Goal: Task Accomplishment & Management: Manage account settings

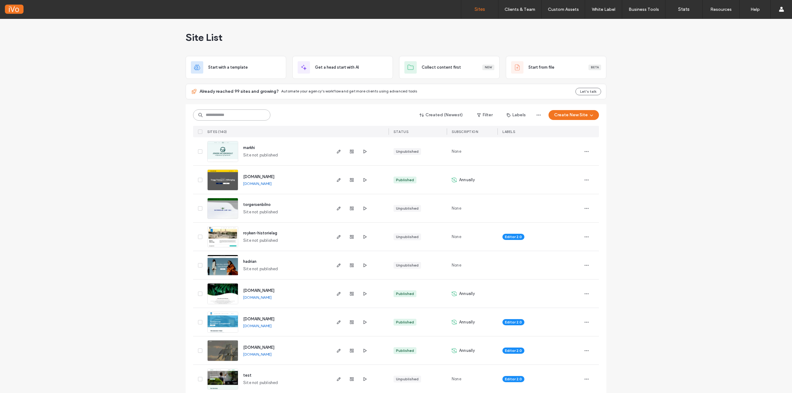
click at [244, 115] on input at bounding box center [231, 114] width 77 height 11
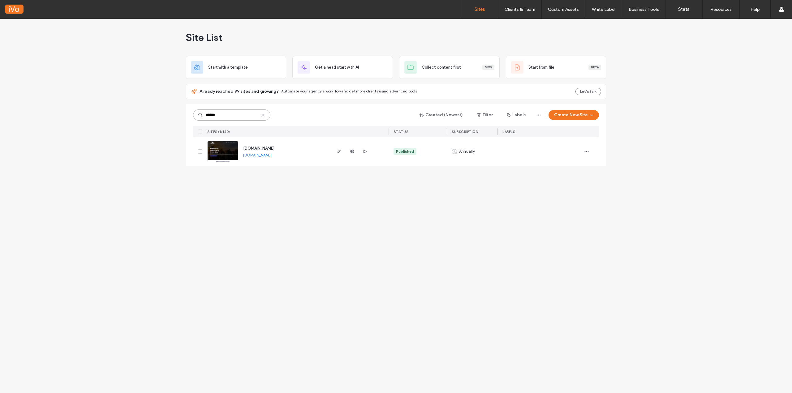
type input "******"
drag, startPoint x: 588, startPoint y: 146, endPoint x: 586, endPoint y: 149, distance: 3.9
click at [586, 149] on div at bounding box center [589, 151] width 17 height 28
click at [586, 150] on icon "button" at bounding box center [586, 151] width 5 height 5
click at [220, 158] on img at bounding box center [223, 162] width 30 height 42
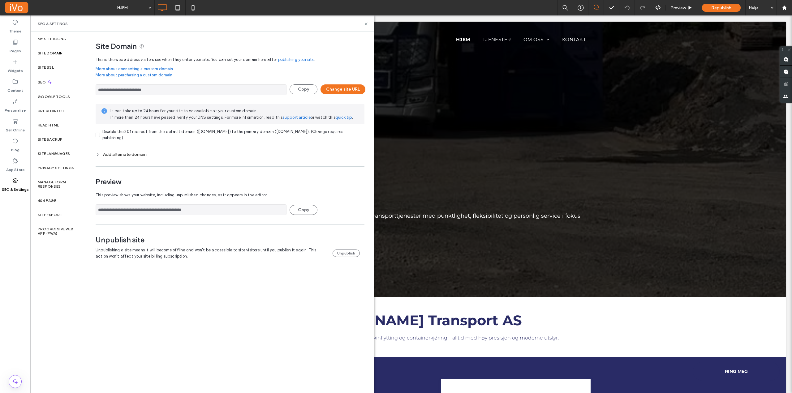
click at [307, 70] on link "More about connecting a custom domain" at bounding box center [230, 69] width 269 height 6
click at [344, 88] on button "Change site URL" at bounding box center [342, 89] width 45 height 10
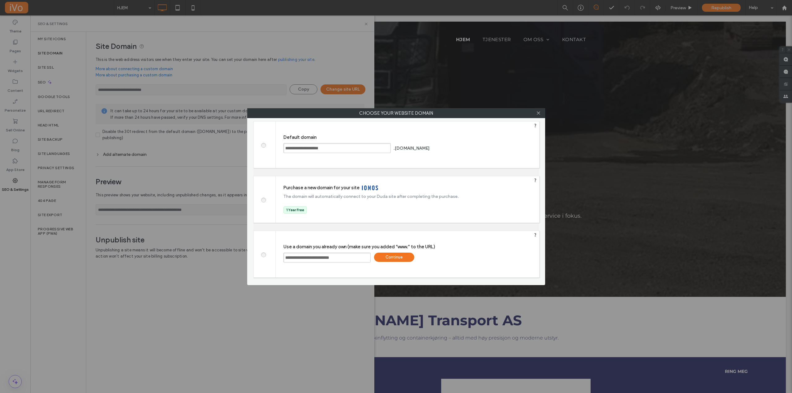
drag, startPoint x: 296, startPoint y: 258, endPoint x: 379, endPoint y: 252, distance: 83.1
click at [371, 251] on div "**********" at bounding box center [407, 254] width 263 height 46
click at [395, 257] on div "Continue" at bounding box center [394, 257] width 40 height 9
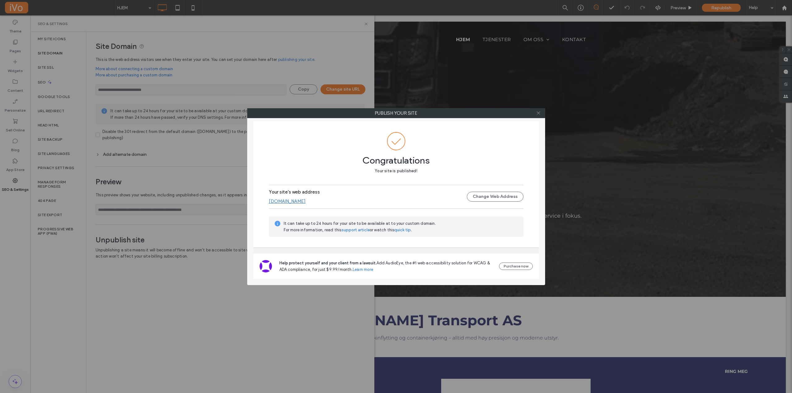
click at [536, 114] on icon at bounding box center [538, 113] width 5 height 5
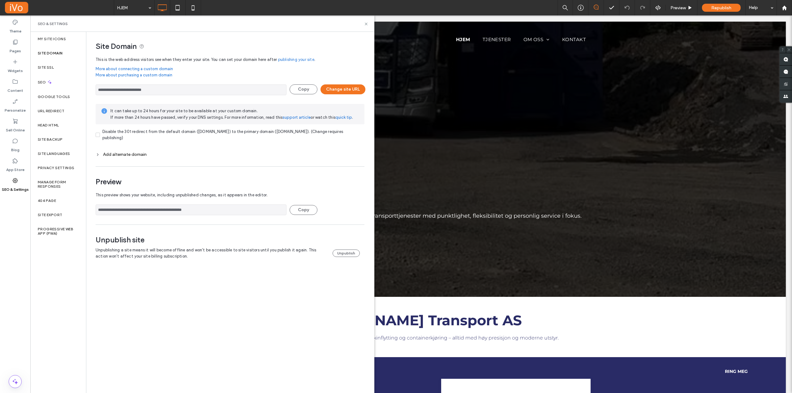
click at [96, 154] on div "**********" at bounding box center [227, 152] width 283 height 240
click at [98, 154] on icon at bounding box center [98, 154] width 4 height 4
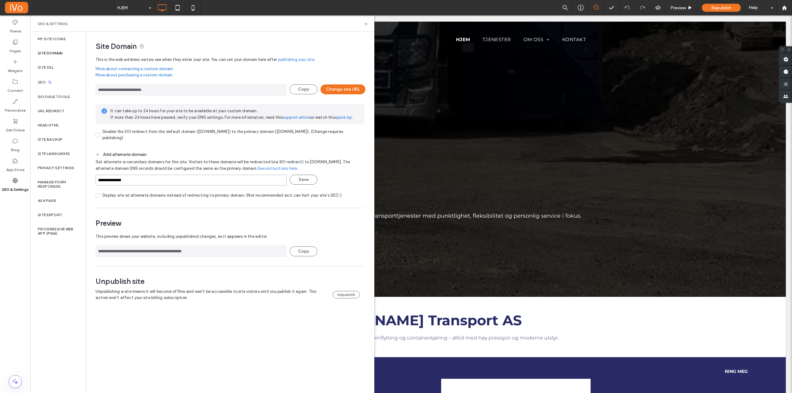
click at [97, 180] on input "**********" at bounding box center [191, 180] width 191 height 11
type input "**********"
click at [304, 179] on button "Save" at bounding box center [303, 180] width 28 height 10
click at [365, 24] on icon at bounding box center [366, 24] width 5 height 5
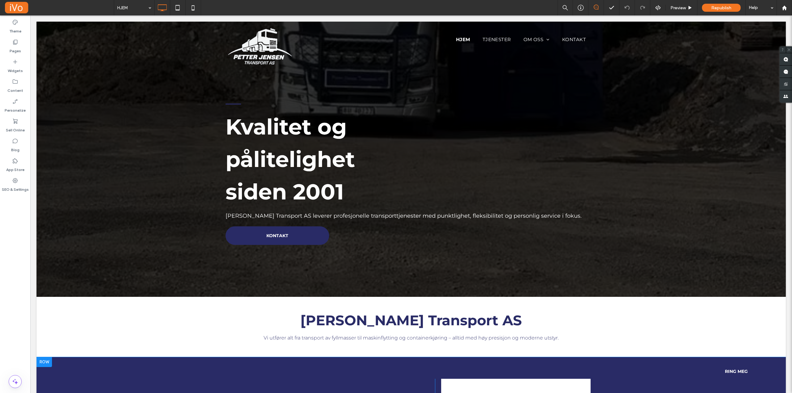
scroll to position [247, 0]
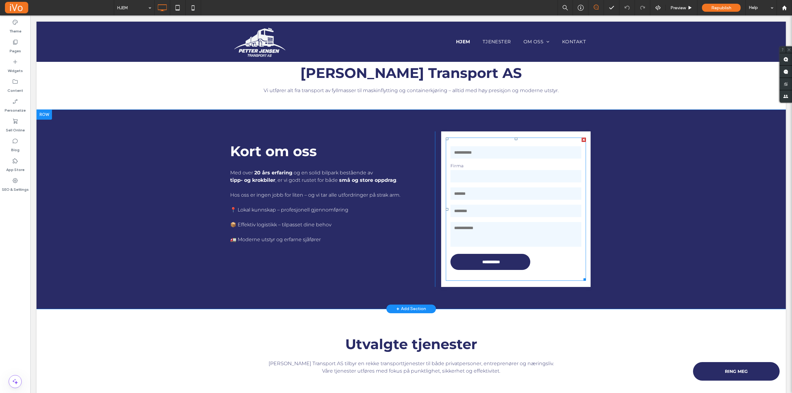
click at [450, 277] on form "**********" at bounding box center [516, 209] width 140 height 143
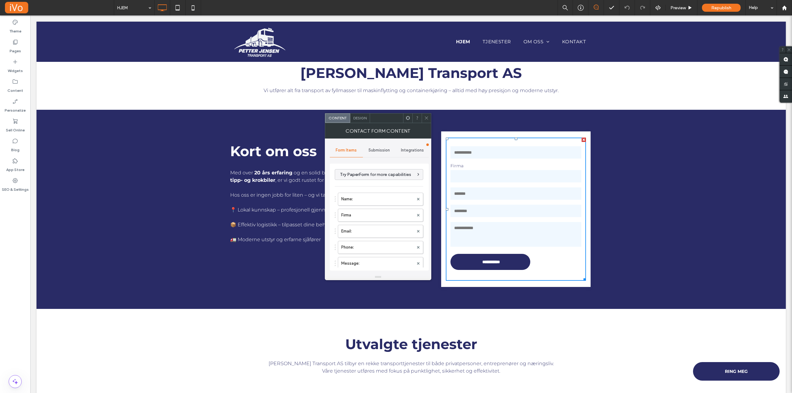
type input "**********"
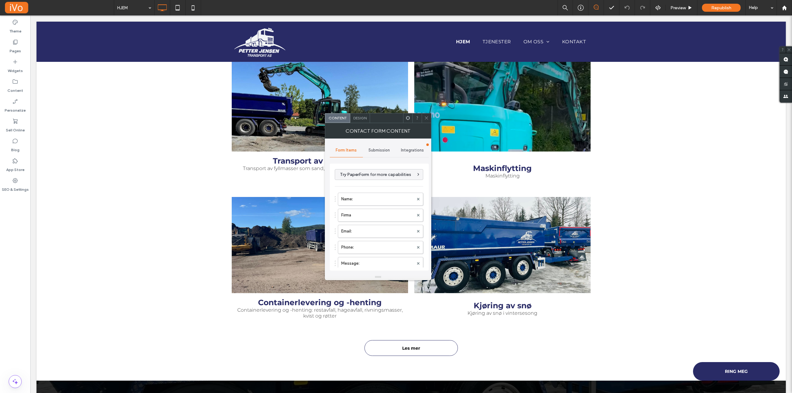
scroll to position [784, 0]
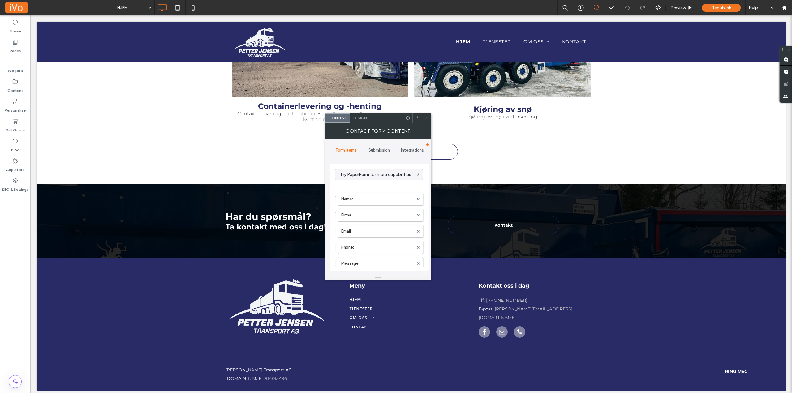
click at [377, 150] on span "Submission" at bounding box center [378, 150] width 21 height 5
click at [375, 198] on label "Actions after submission" at bounding box center [379, 198] width 83 height 12
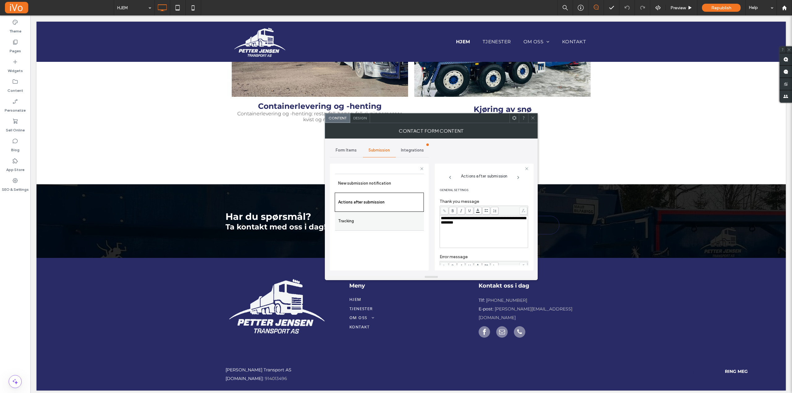
click at [369, 217] on label "Tracking" at bounding box center [379, 221] width 83 height 12
click at [375, 181] on label "New submission notification" at bounding box center [379, 183] width 83 height 12
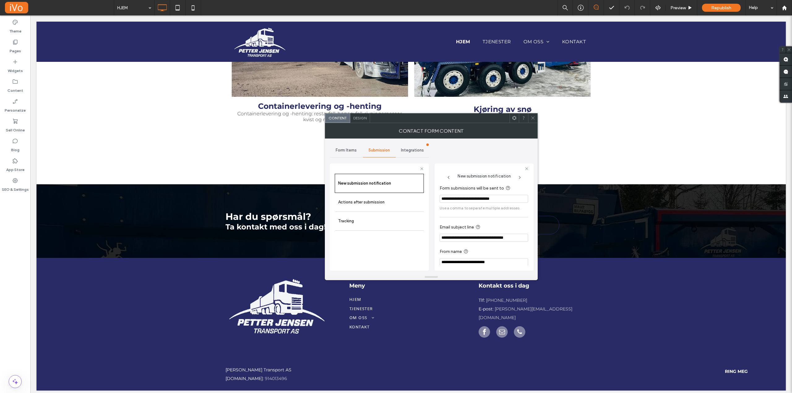
scroll to position [6, 0]
click at [533, 121] on span at bounding box center [532, 118] width 5 height 9
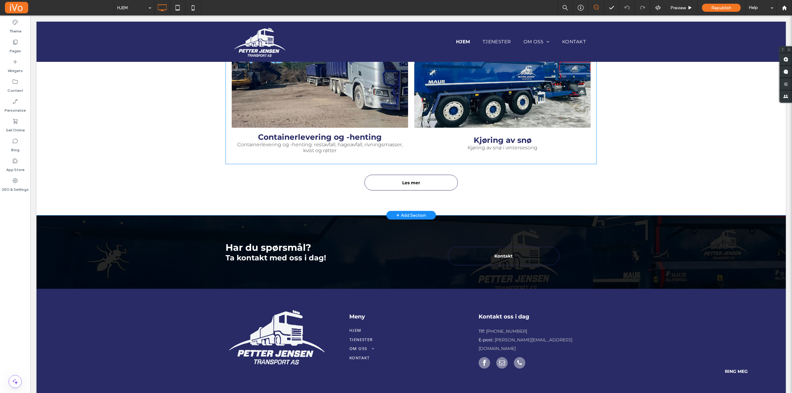
scroll to position [691, 0]
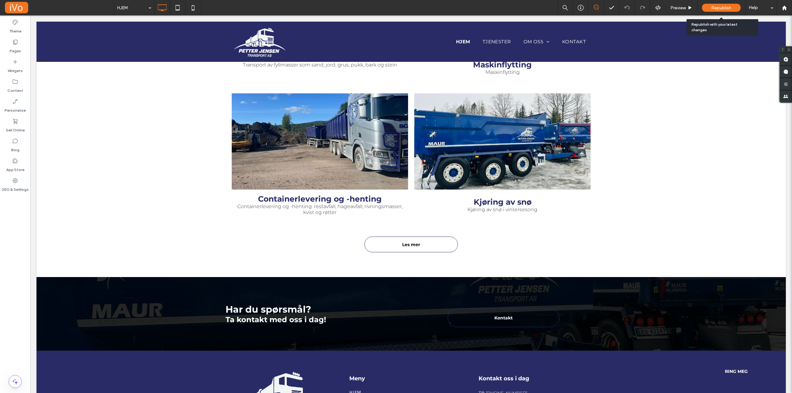
click at [721, 6] on span "Republish" at bounding box center [721, 7] width 20 height 5
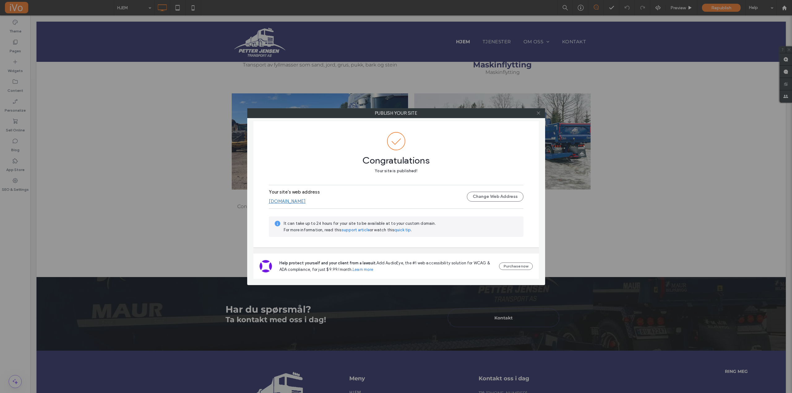
click at [537, 113] on icon at bounding box center [538, 113] width 5 height 5
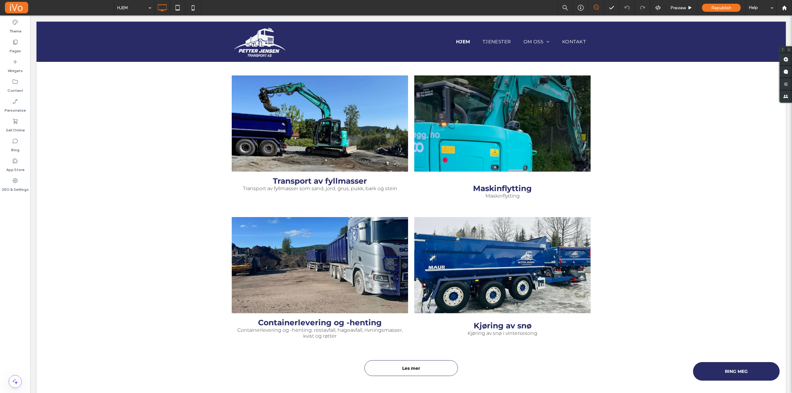
scroll to position [537, 0]
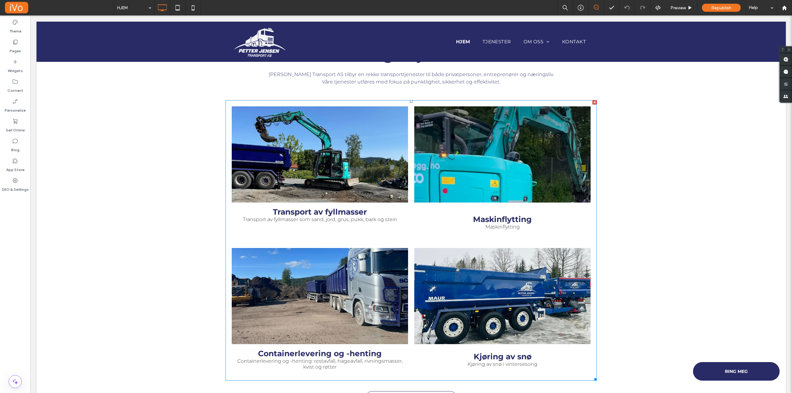
click at [342, 168] on link at bounding box center [319, 155] width 187 height 102
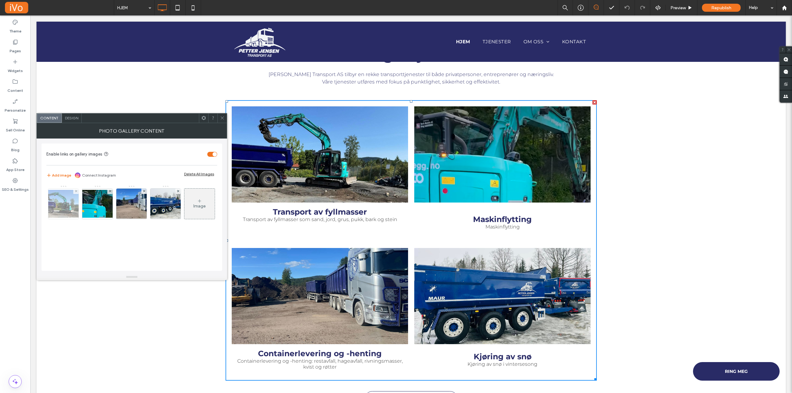
click at [73, 206] on img at bounding box center [63, 204] width 49 height 28
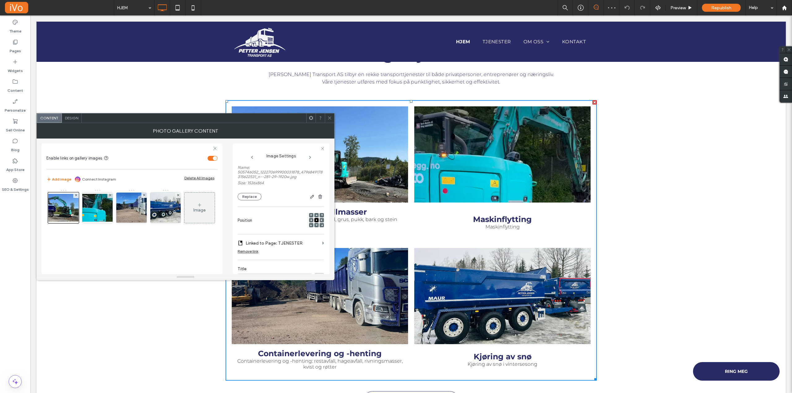
scroll to position [0, 0]
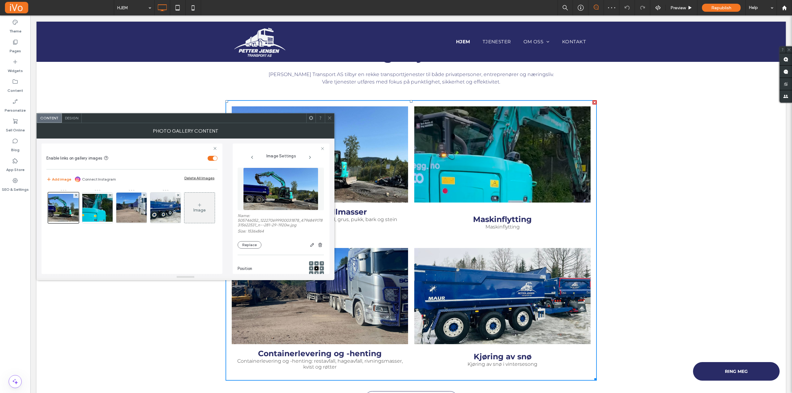
click at [263, 186] on img at bounding box center [280, 189] width 75 height 43
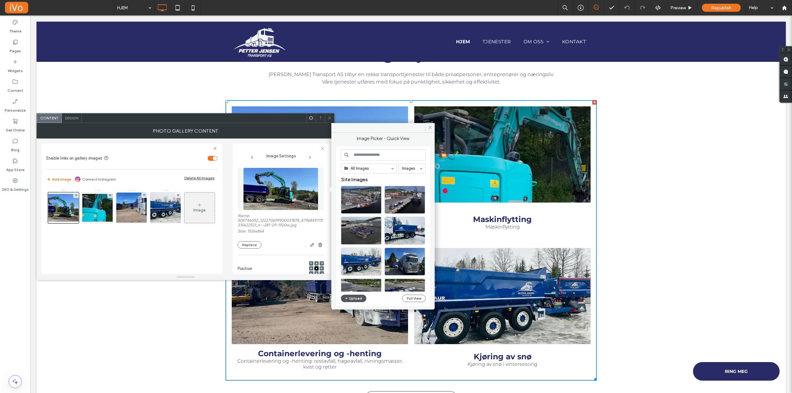
click at [356, 299] on button "Upload" at bounding box center [353, 298] width 25 height 7
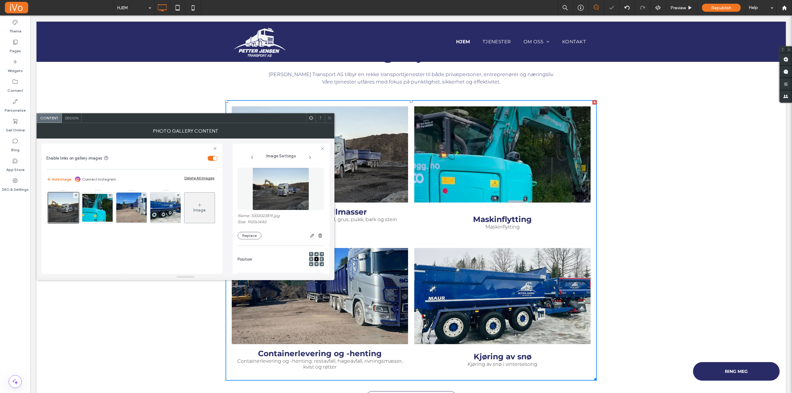
click at [331, 119] on icon at bounding box center [329, 118] width 5 height 5
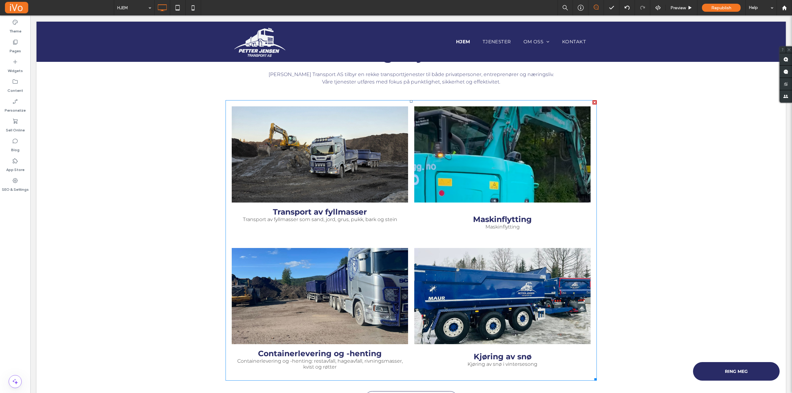
click at [552, 185] on link at bounding box center [502, 155] width 187 height 102
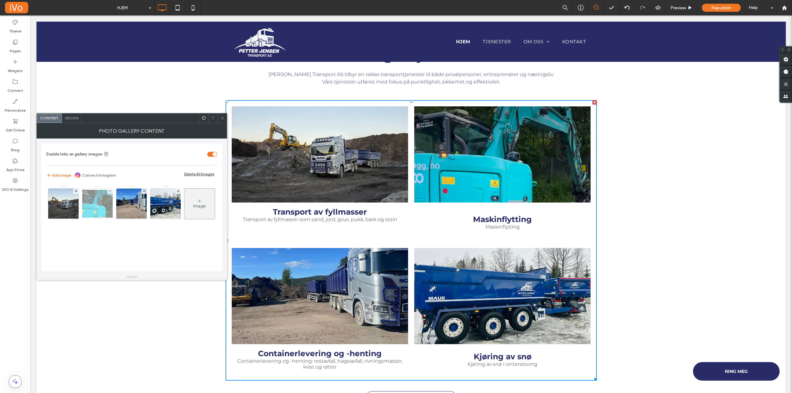
click at [92, 209] on img at bounding box center [97, 204] width 49 height 28
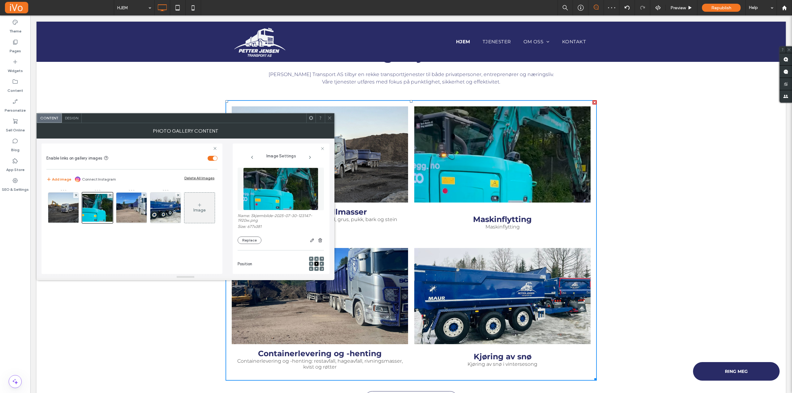
click at [269, 182] on img at bounding box center [280, 189] width 75 height 43
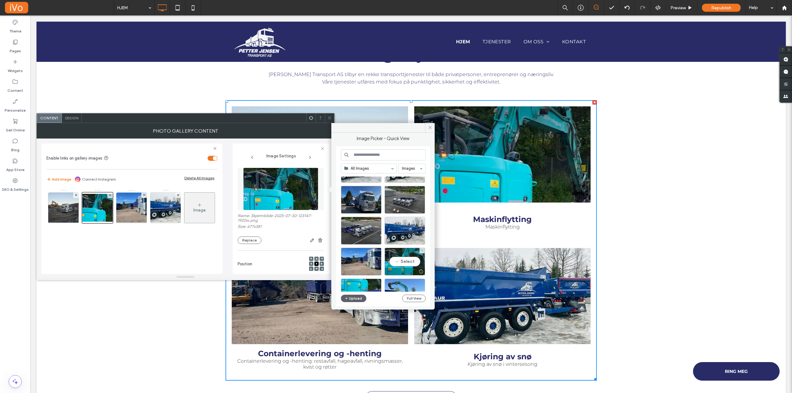
scroll to position [124, 0]
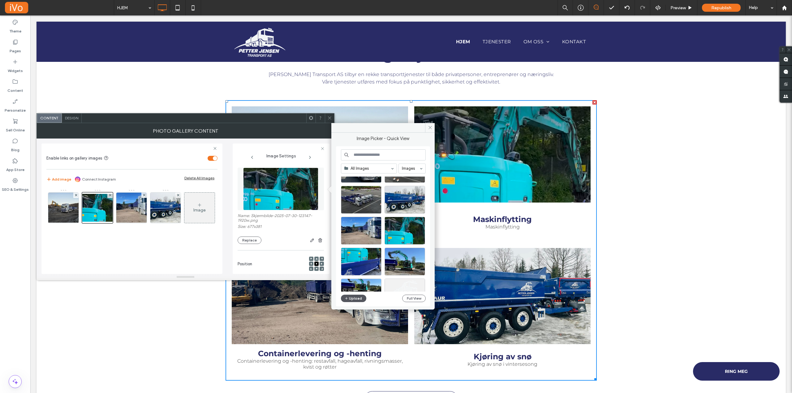
click at [356, 301] on button "Upload" at bounding box center [353, 298] width 25 height 7
click at [430, 126] on icon at bounding box center [430, 127] width 5 height 5
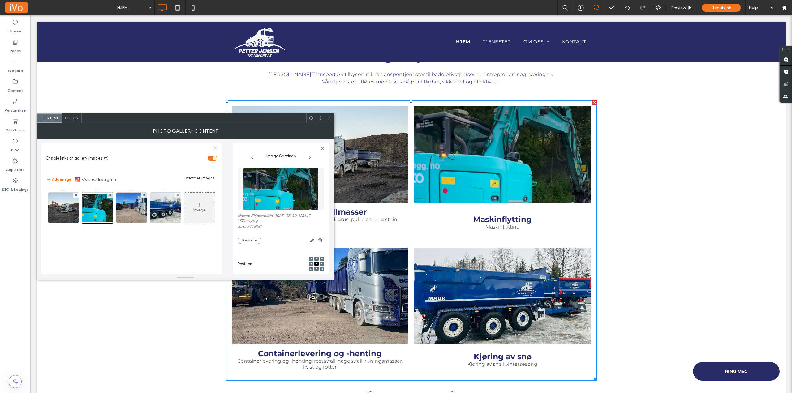
click at [327, 117] on div at bounding box center [329, 118] width 9 height 9
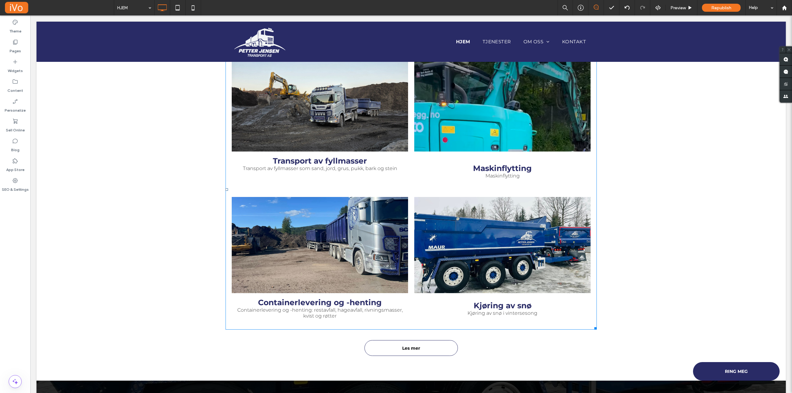
scroll to position [784, 0]
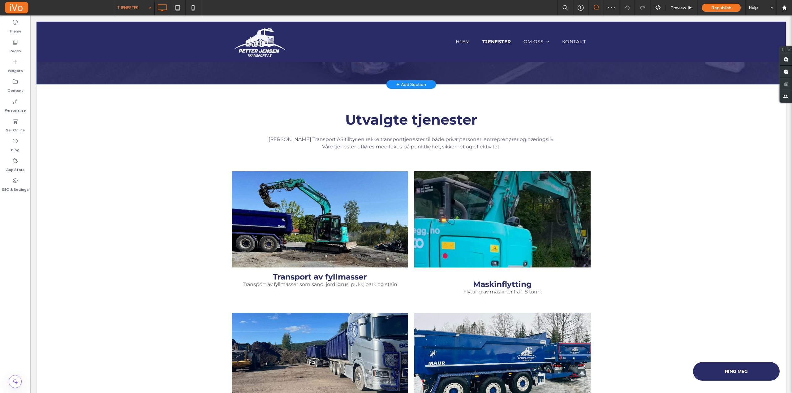
scroll to position [31, 0]
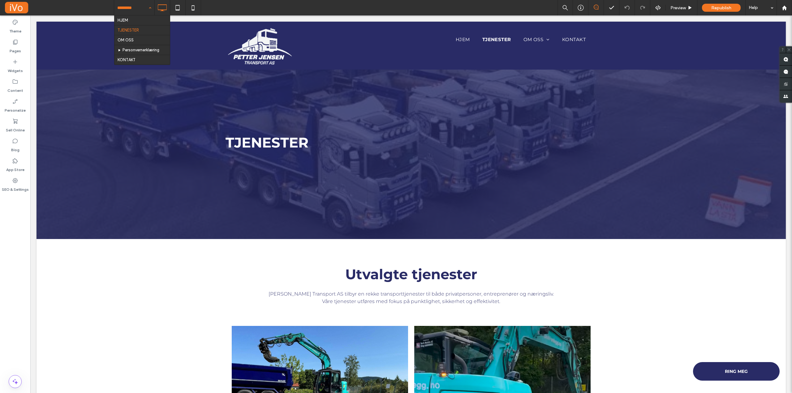
click at [137, 6] on input at bounding box center [132, 7] width 31 height 15
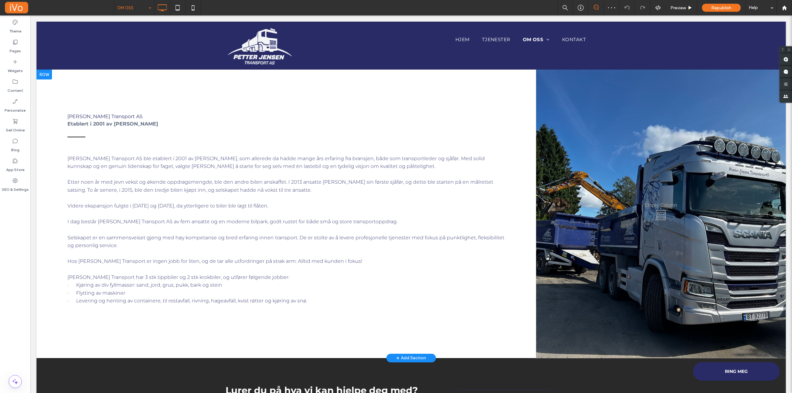
click at [627, 210] on div "Click To Paste" at bounding box center [661, 214] width 250 height 289
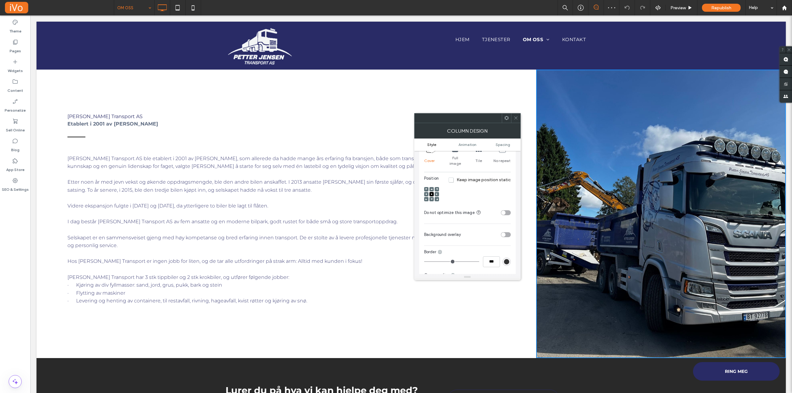
scroll to position [93, 0]
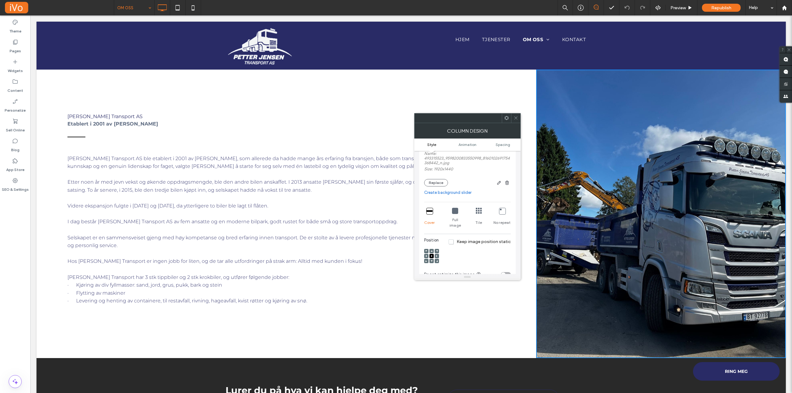
click at [437, 178] on div "Name: 493315523_9598200833550998_8160102691754368442_n.jpg Size: 1920x1440 Repl…" at bounding box center [467, 168] width 87 height 35
click at [438, 181] on button "Replace" at bounding box center [436, 182] width 24 height 7
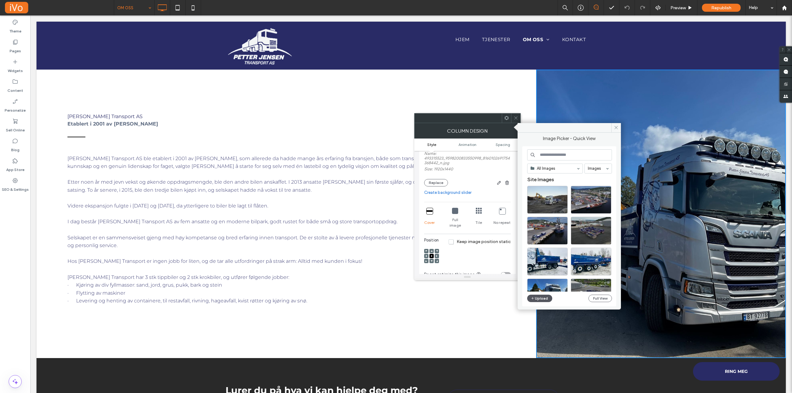
click at [540, 300] on button "Upload" at bounding box center [539, 298] width 25 height 7
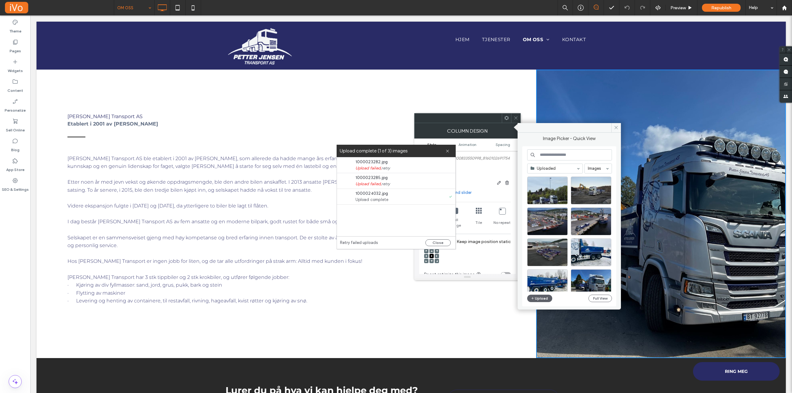
click at [367, 243] on link "Retry failed uploads" at bounding box center [359, 243] width 38 height 6
click at [438, 243] on button "Close" at bounding box center [437, 242] width 25 height 7
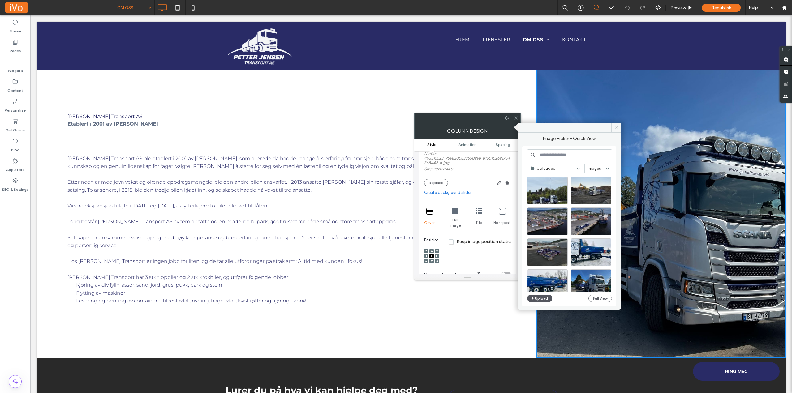
click at [546, 296] on button "Upload" at bounding box center [539, 298] width 25 height 7
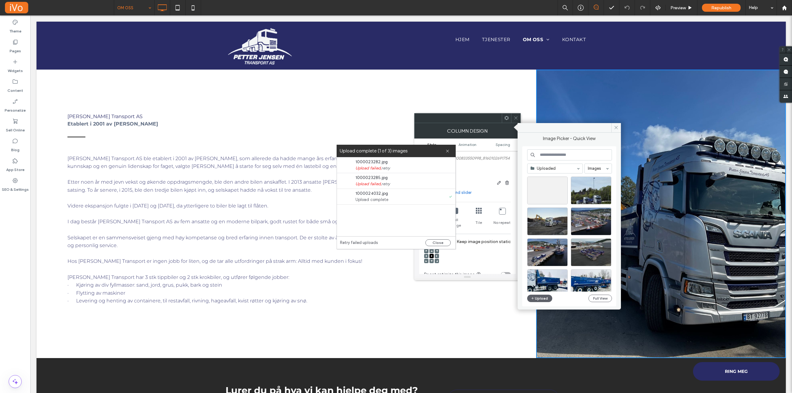
click at [436, 255] on icon at bounding box center [437, 256] width 2 height 2
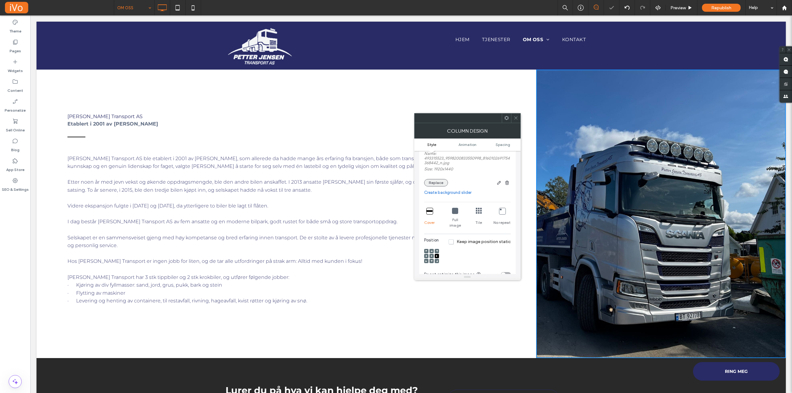
click at [435, 180] on button "Replace" at bounding box center [436, 182] width 24 height 7
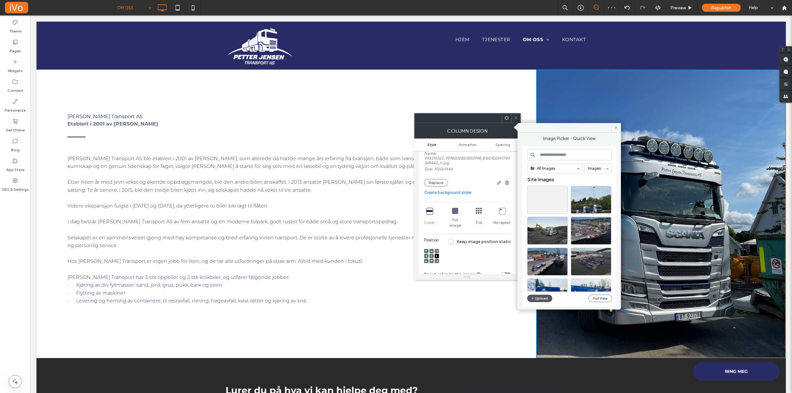
click at [538, 300] on button "Upload" at bounding box center [539, 298] width 25 height 7
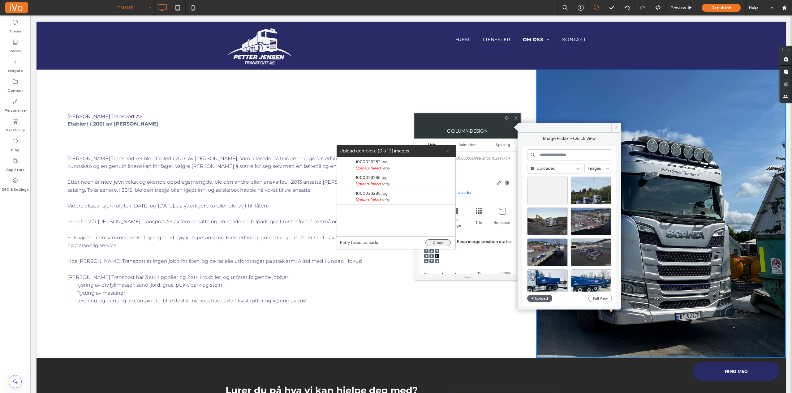
click at [437, 240] on button "Close" at bounding box center [437, 242] width 25 height 7
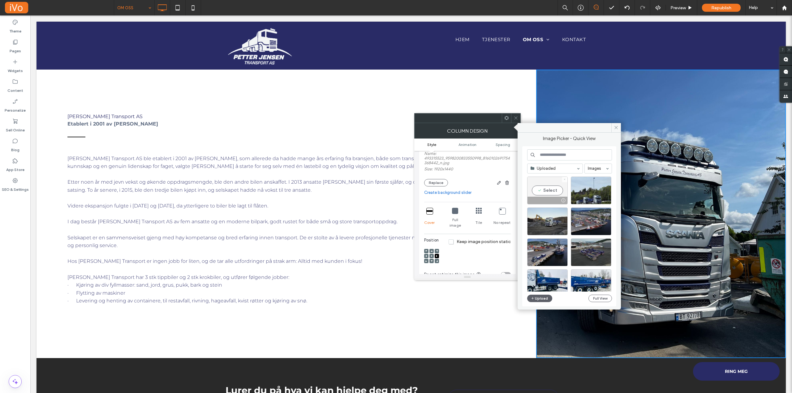
click at [564, 179] on icon at bounding box center [564, 179] width 2 height 2
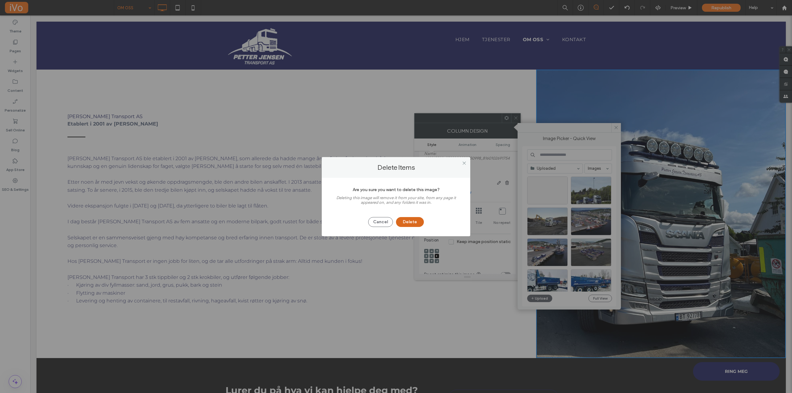
click at [409, 221] on button "Delete" at bounding box center [410, 222] width 28 height 10
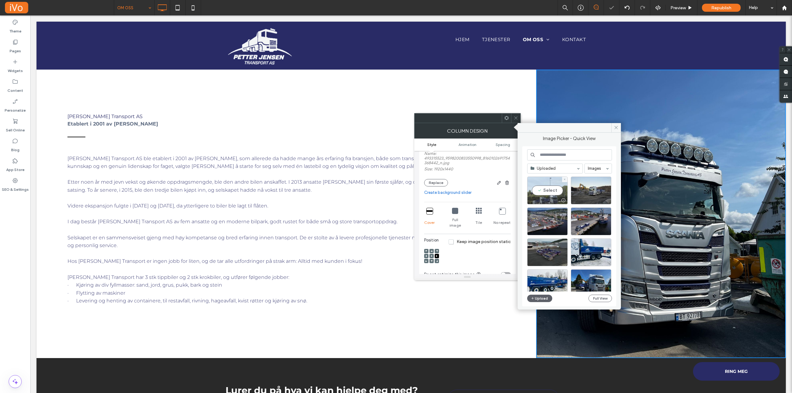
click at [551, 195] on div "Select" at bounding box center [547, 191] width 41 height 28
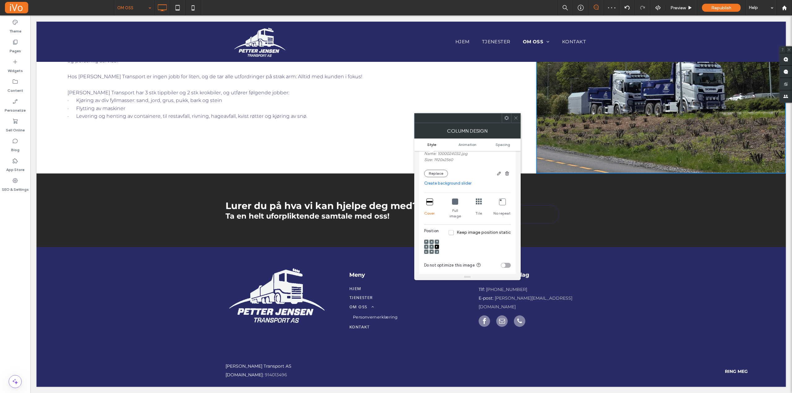
scroll to position [0, 0]
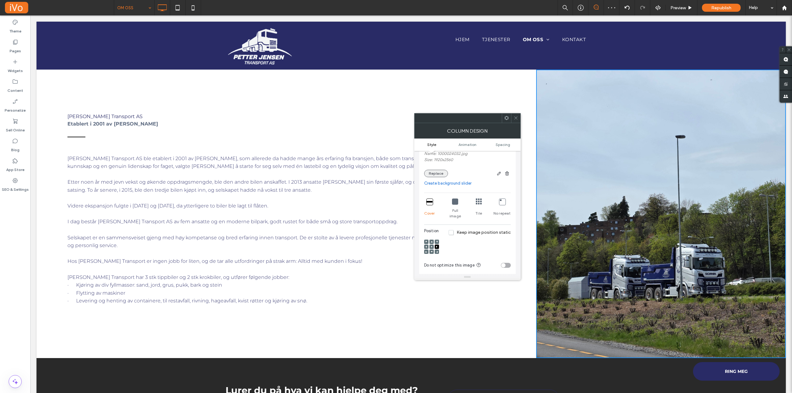
click at [439, 174] on button "Replace" at bounding box center [436, 173] width 24 height 7
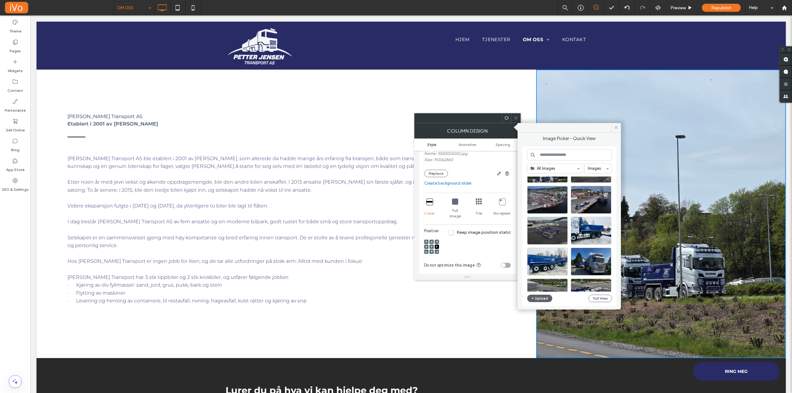
scroll to position [93, 0]
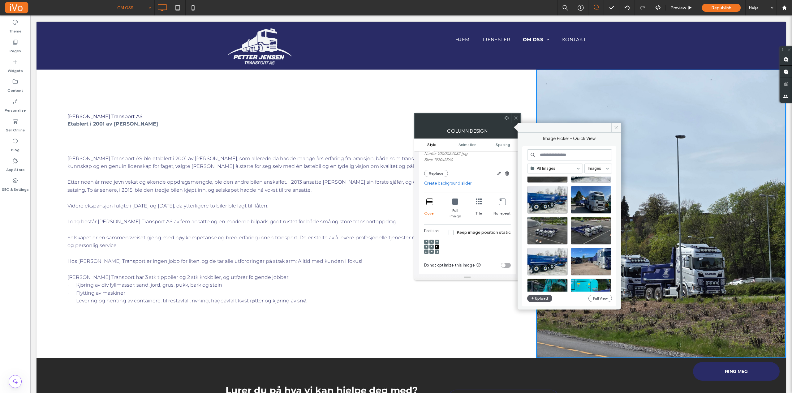
click at [543, 299] on button "Upload" at bounding box center [539, 298] width 25 height 7
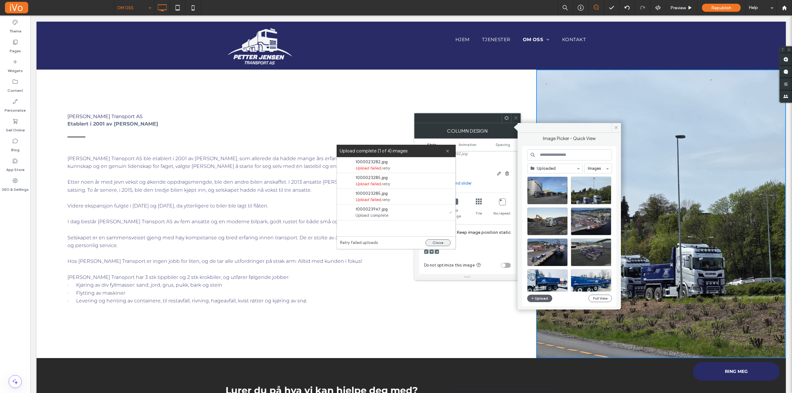
click at [438, 242] on button "Close" at bounding box center [437, 242] width 25 height 7
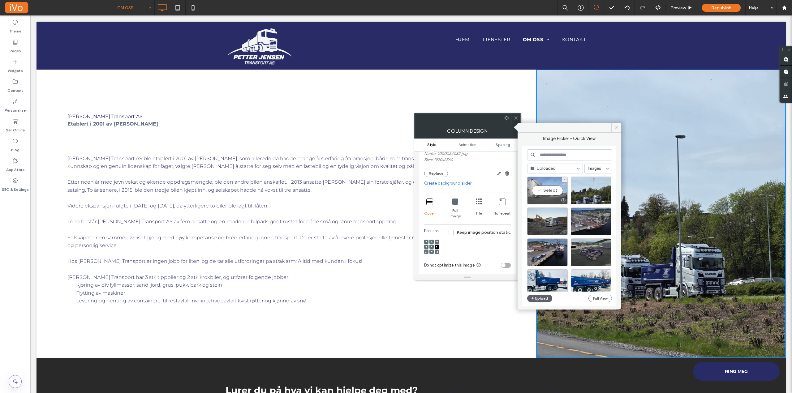
click at [546, 190] on div "Select" at bounding box center [547, 191] width 41 height 28
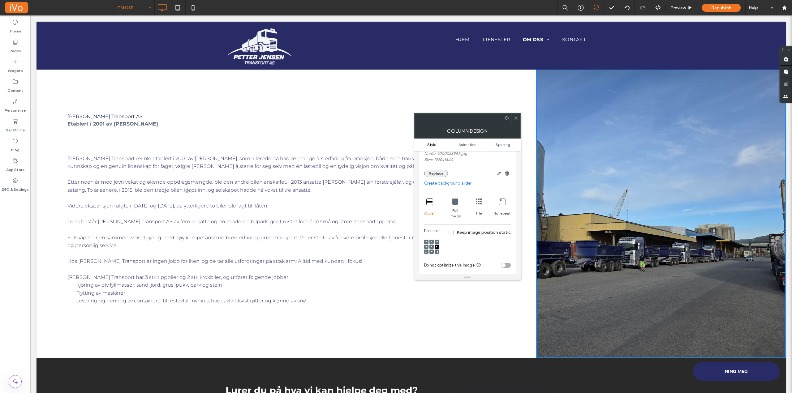
click at [435, 172] on button "Replace" at bounding box center [436, 173] width 24 height 7
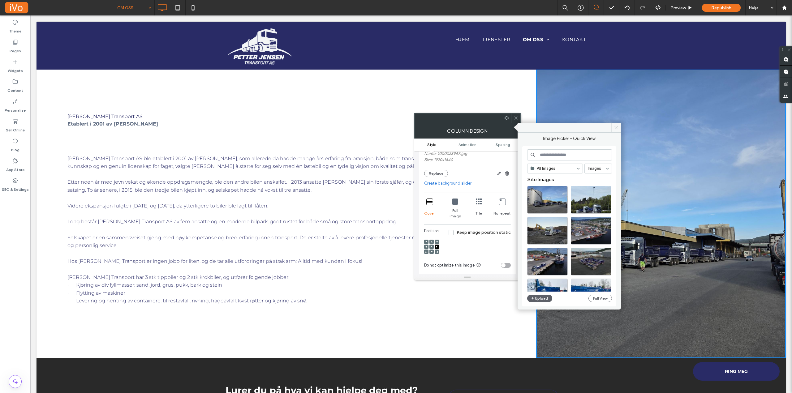
click at [618, 129] on icon at bounding box center [616, 127] width 5 height 5
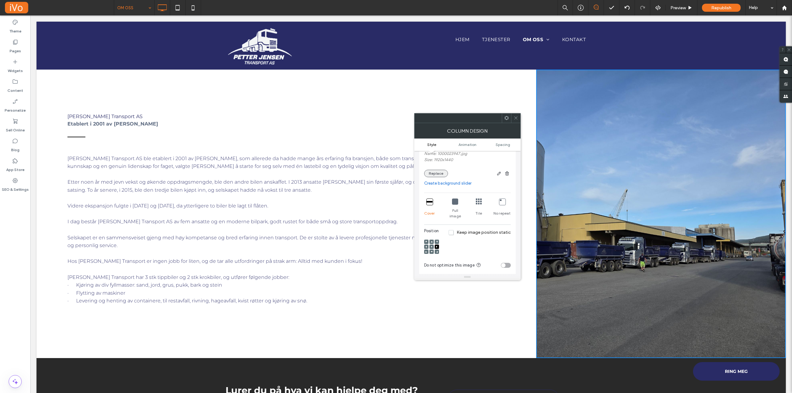
click at [434, 172] on button "Replace" at bounding box center [436, 173] width 24 height 7
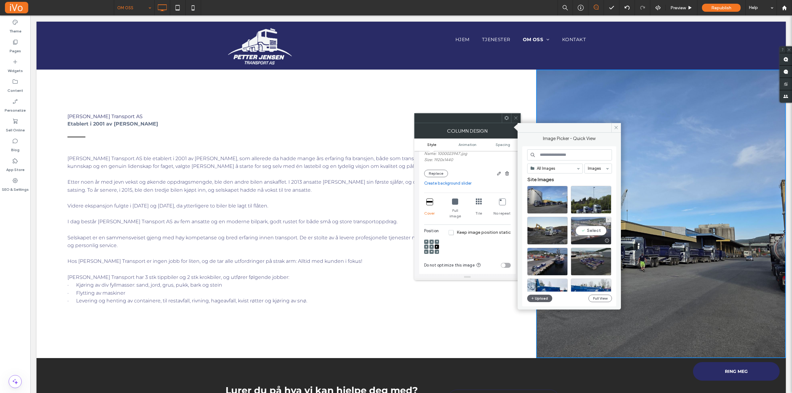
click at [589, 236] on div "Select" at bounding box center [591, 231] width 41 height 28
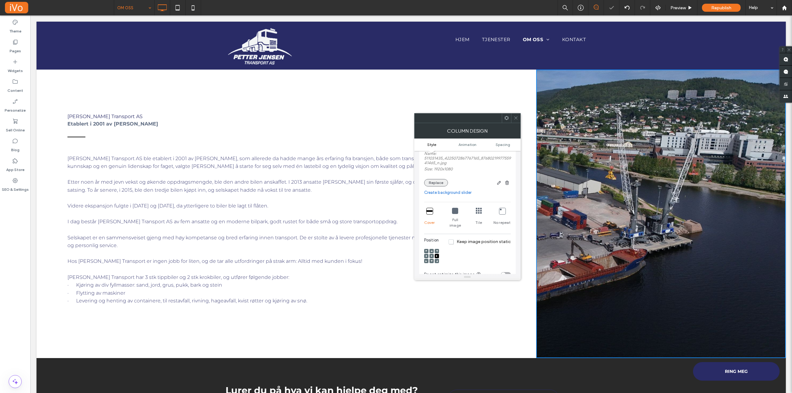
click at [434, 182] on button "Replace" at bounding box center [436, 182] width 24 height 7
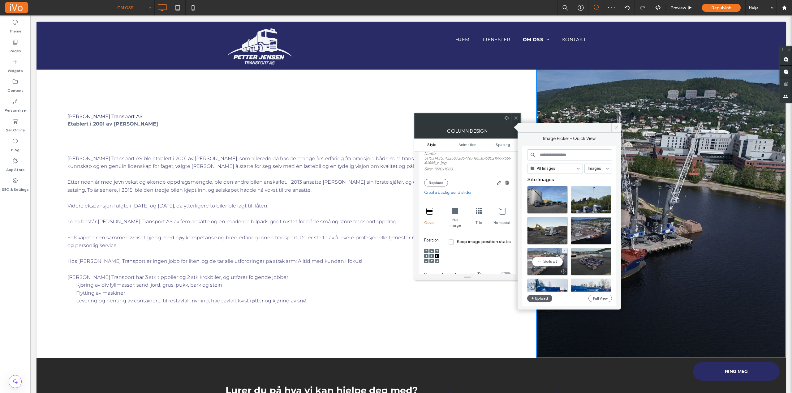
click at [546, 256] on div "Select" at bounding box center [547, 262] width 41 height 28
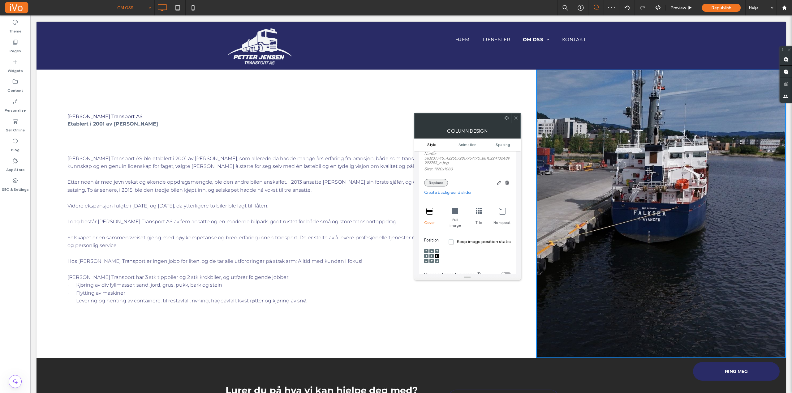
click at [435, 181] on button "Replace" at bounding box center [436, 182] width 24 height 7
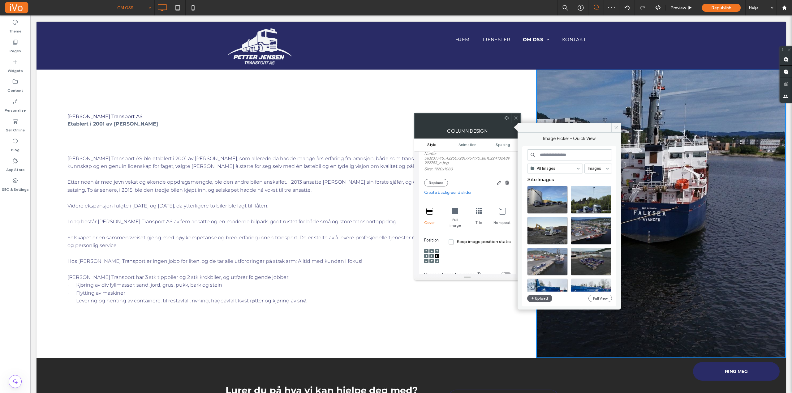
scroll to position [31, 0]
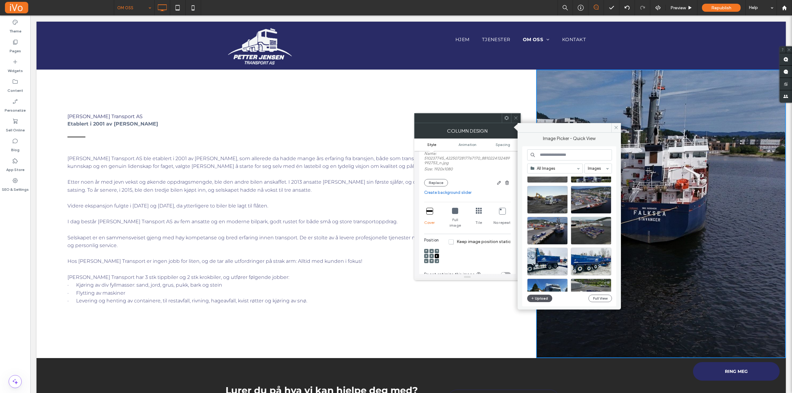
click at [540, 296] on button "Upload" at bounding box center [539, 298] width 25 height 7
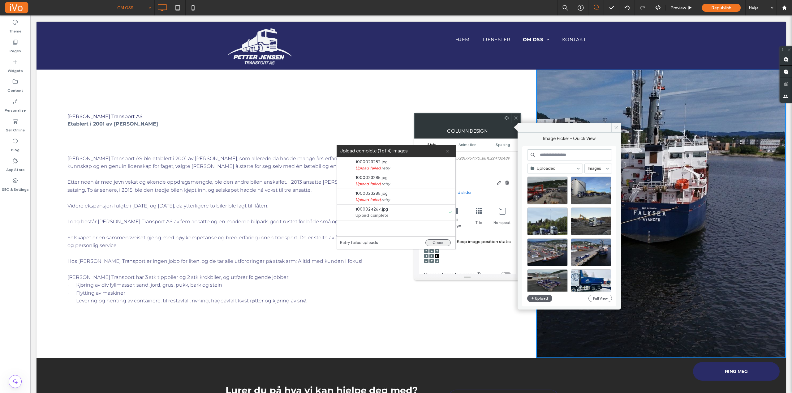
click at [442, 244] on button "Close" at bounding box center [437, 242] width 25 height 7
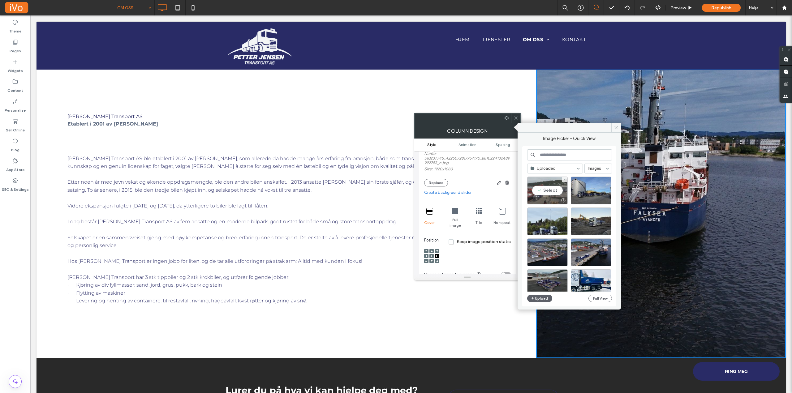
click at [544, 194] on div "Select" at bounding box center [547, 191] width 41 height 28
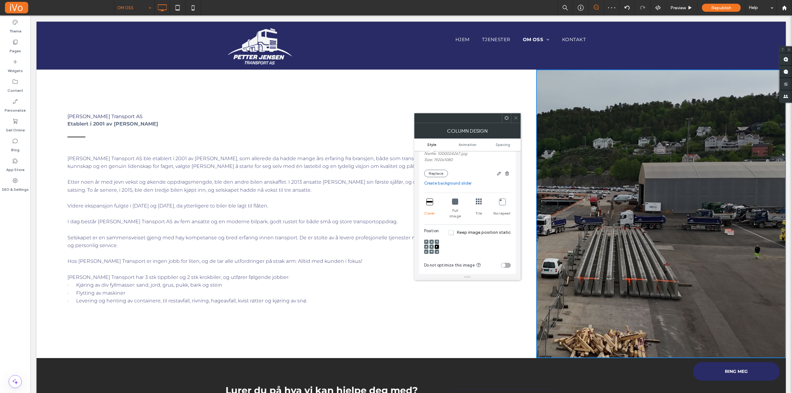
click at [425, 246] on icon at bounding box center [426, 247] width 2 height 2
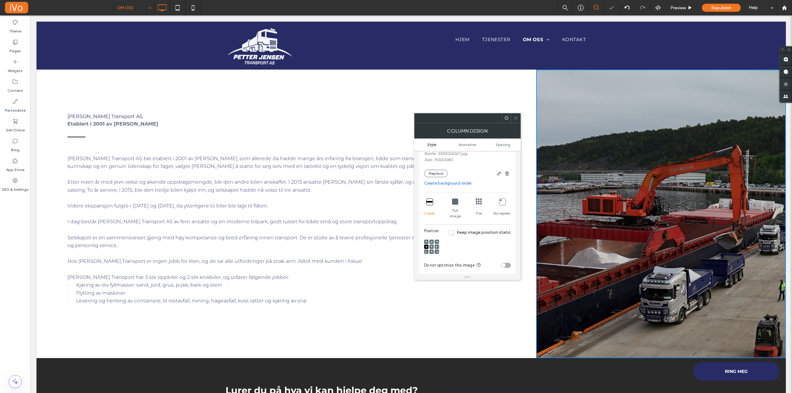
click at [431, 246] on use at bounding box center [431, 246] width 1 height 1
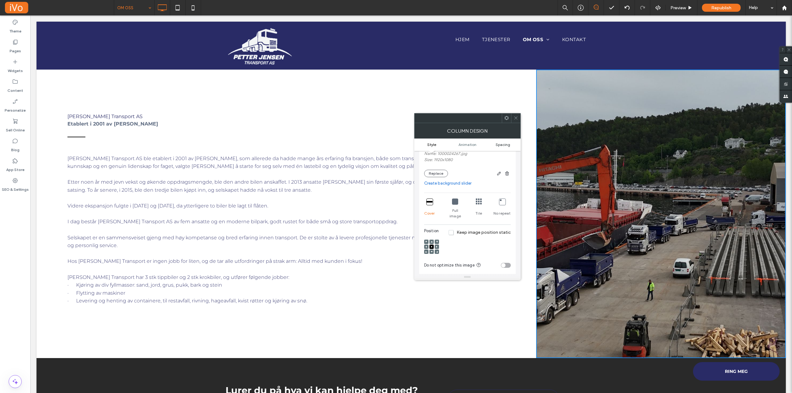
drag, startPoint x: 516, startPoint y: 117, endPoint x: 497, endPoint y: 144, distance: 33.4
click at [516, 117] on icon at bounding box center [515, 118] width 5 height 5
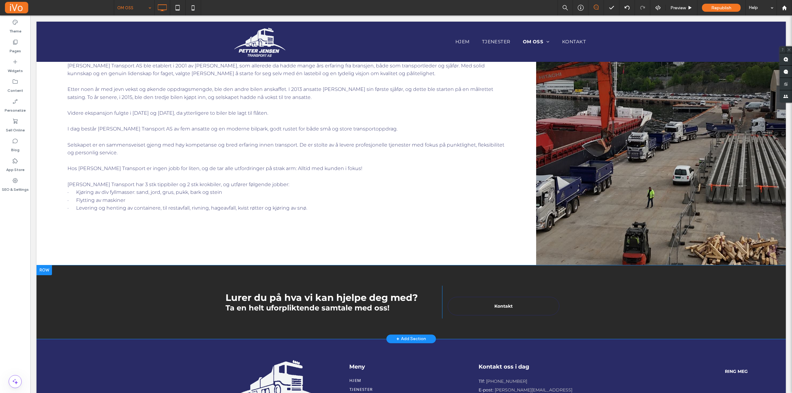
scroll to position [124, 0]
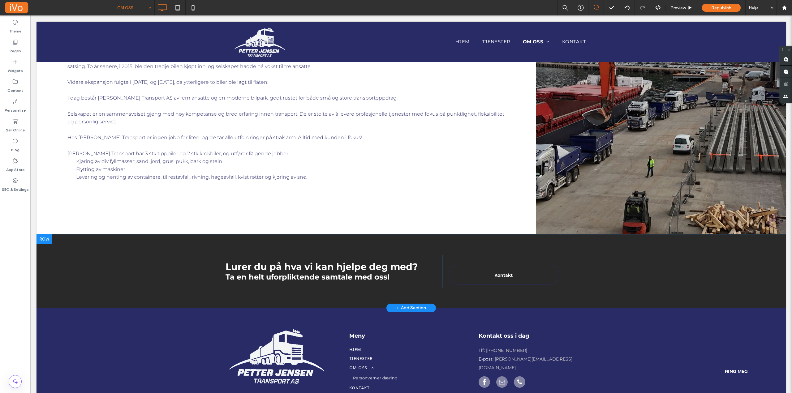
click at [47, 242] on div at bounding box center [43, 239] width 15 height 10
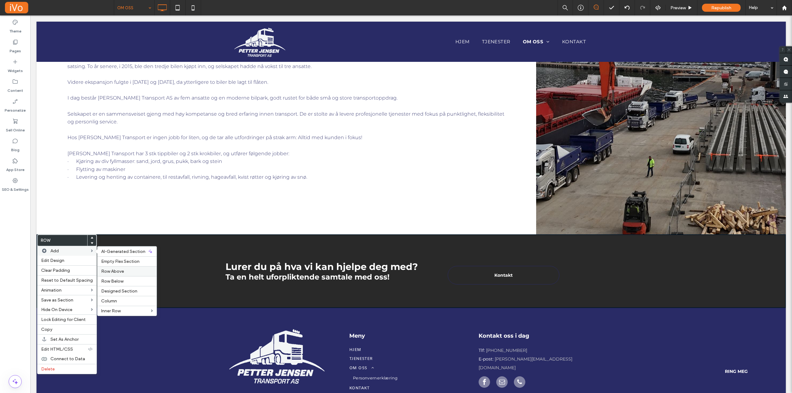
click at [114, 273] on span "Row Above" at bounding box center [112, 271] width 23 height 5
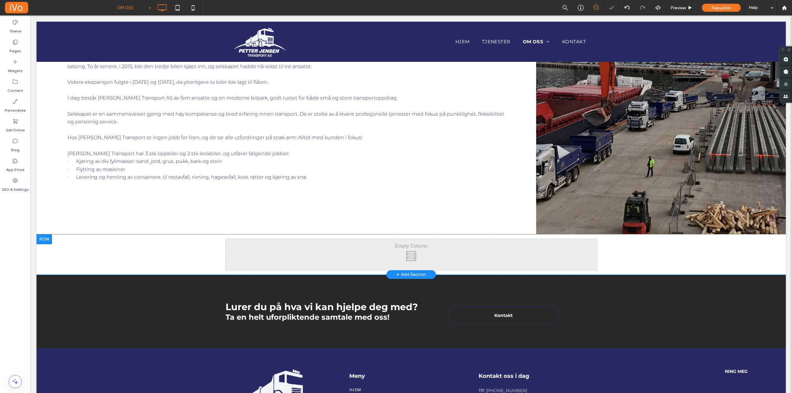
click at [351, 255] on div "Click To Paste Click To Paste" at bounding box center [410, 254] width 371 height 31
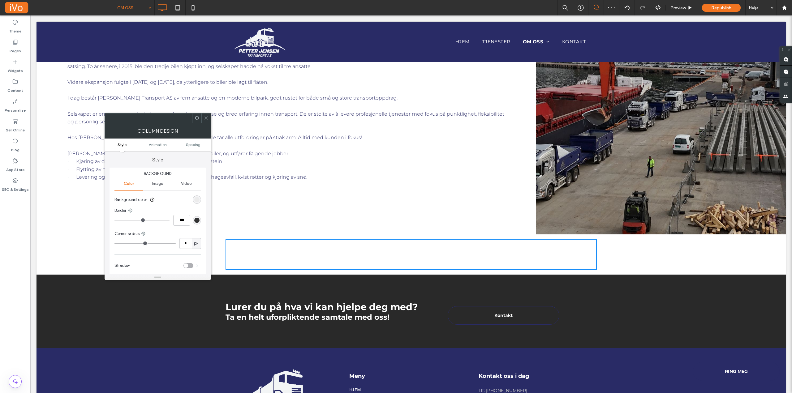
drag, startPoint x: 208, startPoint y: 120, endPoint x: 182, endPoint y: 115, distance: 26.1
click at [208, 120] on icon at bounding box center [206, 118] width 5 height 5
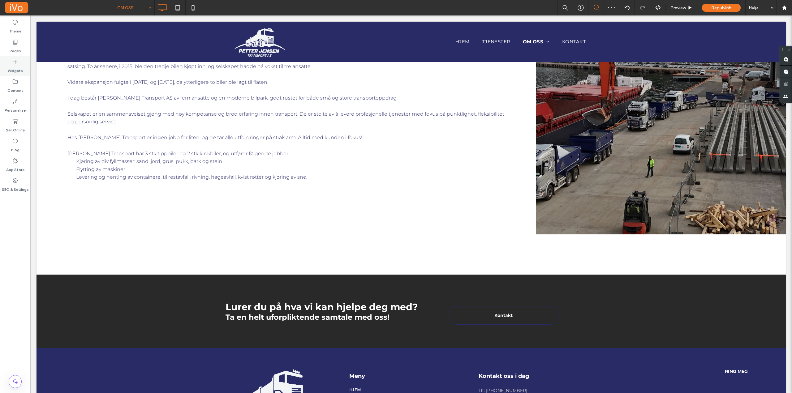
click at [14, 67] on label "Widgets" at bounding box center [15, 69] width 15 height 9
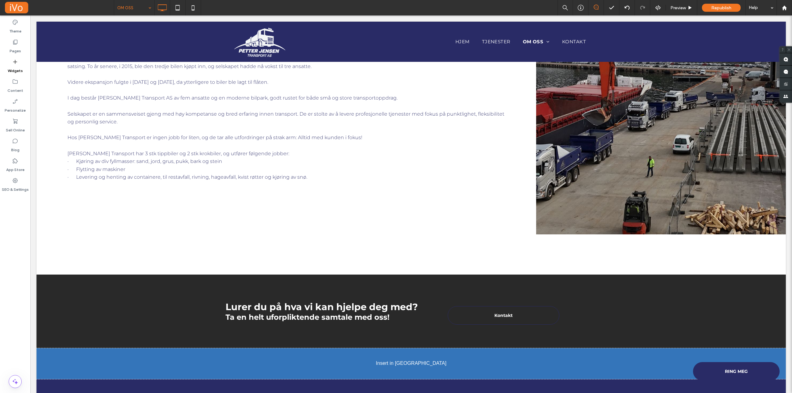
scroll to position [138, 0]
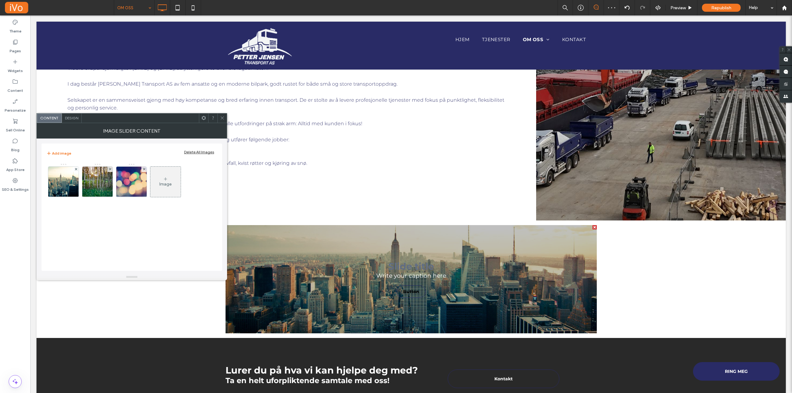
click at [223, 116] on icon at bounding box center [222, 118] width 5 height 5
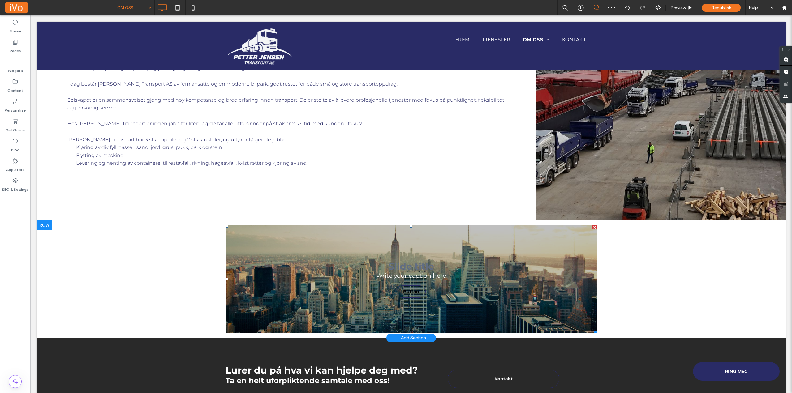
drag, startPoint x: 591, startPoint y: 227, endPoint x: 619, endPoint y: 243, distance: 31.9
click at [592, 227] on div at bounding box center [594, 227] width 4 height 4
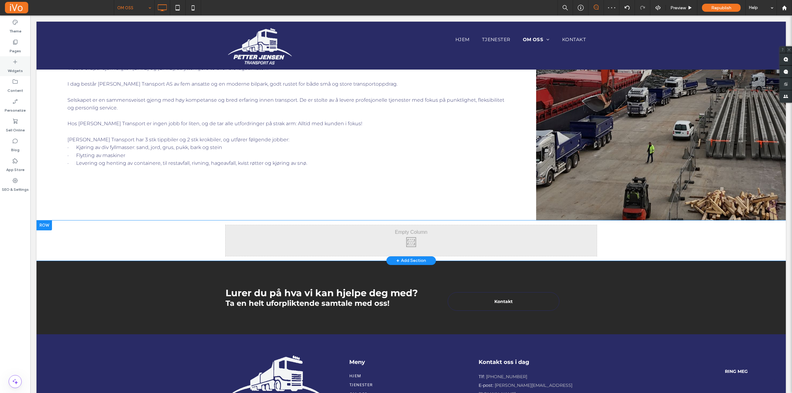
click at [18, 62] on div "Widgets" at bounding box center [15, 66] width 30 height 20
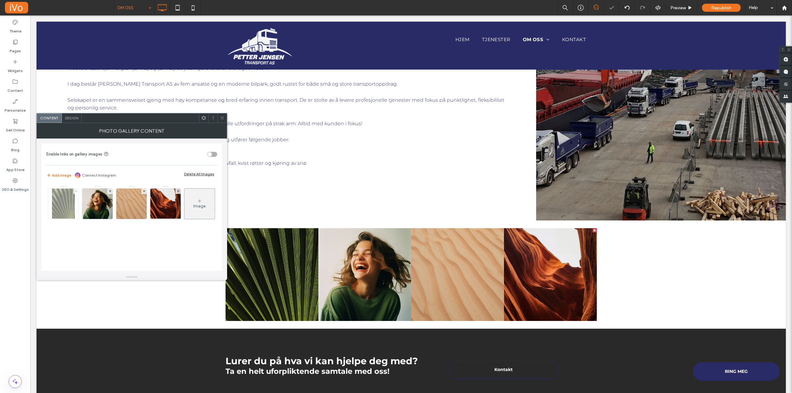
click at [76, 191] on use at bounding box center [76, 191] width 2 height 2
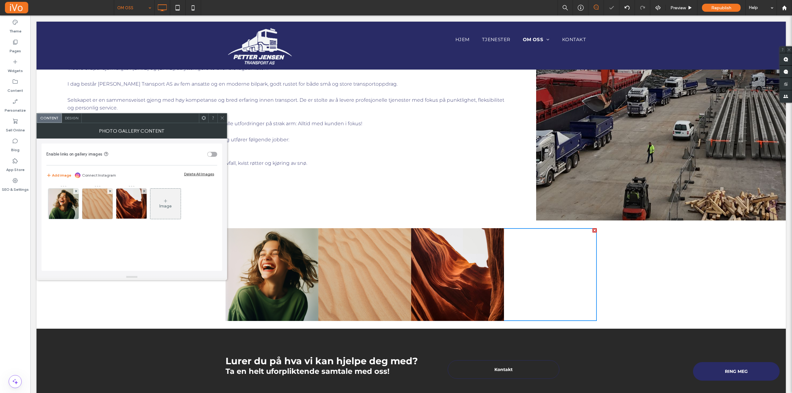
click at [76, 191] on use at bounding box center [76, 191] width 2 height 2
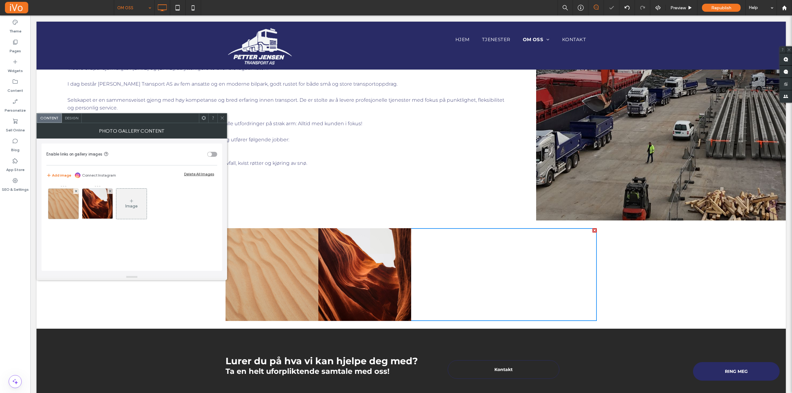
click at [76, 191] on use at bounding box center [76, 191] width 2 height 2
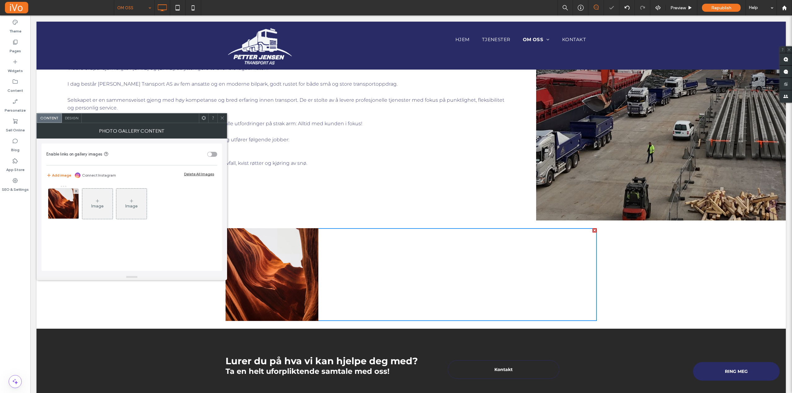
click at [76, 191] on use at bounding box center [76, 191] width 2 height 2
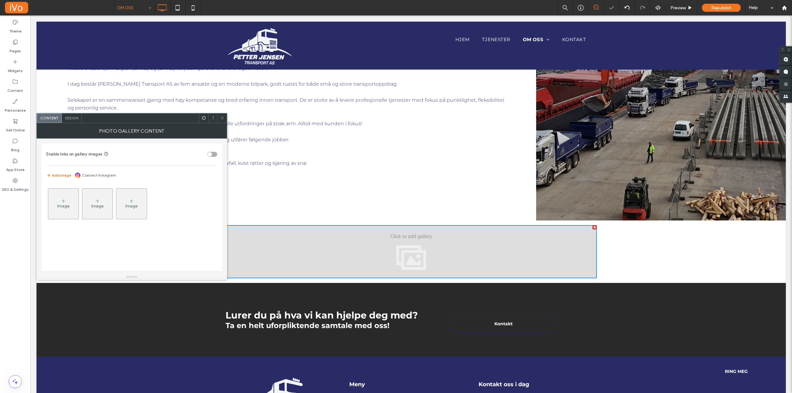
click at [56, 206] on div "Image" at bounding box center [63, 203] width 30 height 29
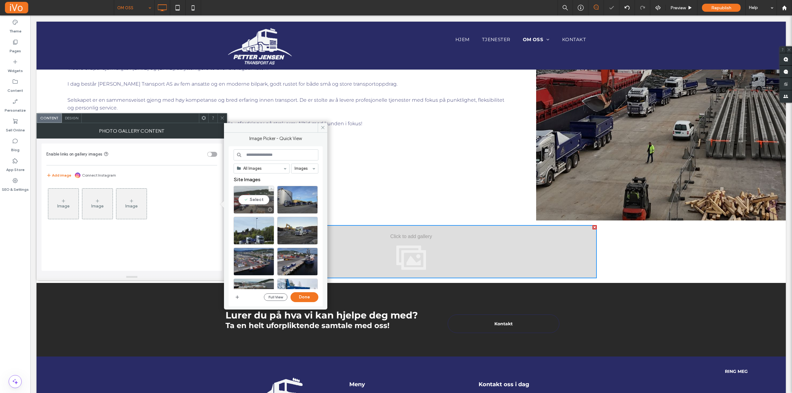
click at [256, 201] on div "Select" at bounding box center [253, 200] width 41 height 28
click at [291, 198] on div at bounding box center [297, 200] width 41 height 28
click at [262, 224] on div "Select" at bounding box center [253, 231] width 41 height 28
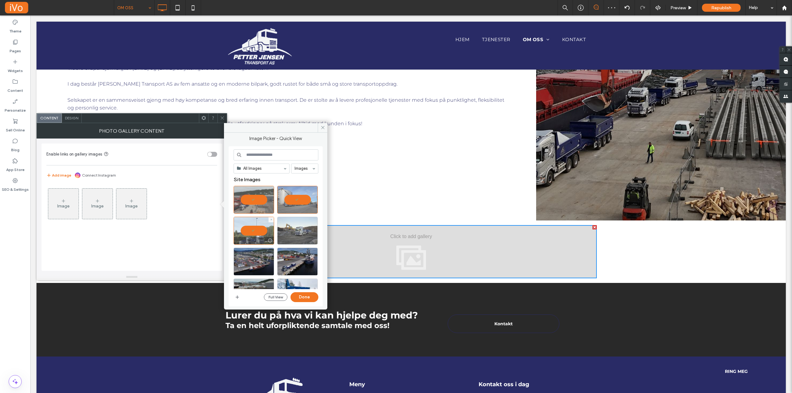
click at [289, 230] on div at bounding box center [297, 231] width 41 height 28
click at [247, 262] on div "Select" at bounding box center [253, 262] width 41 height 28
click at [296, 265] on div "Select" at bounding box center [297, 262] width 41 height 28
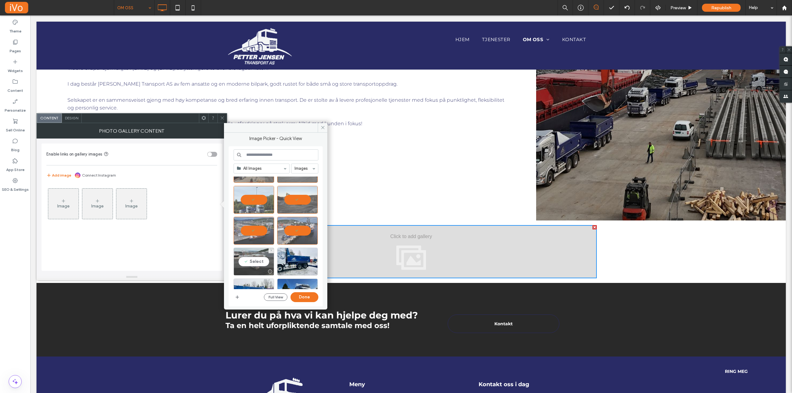
click at [247, 258] on div "Select" at bounding box center [253, 262] width 41 height 28
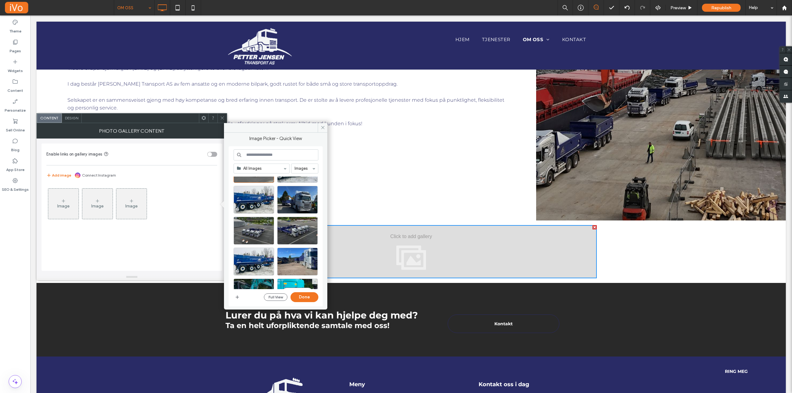
scroll to position [155, 0]
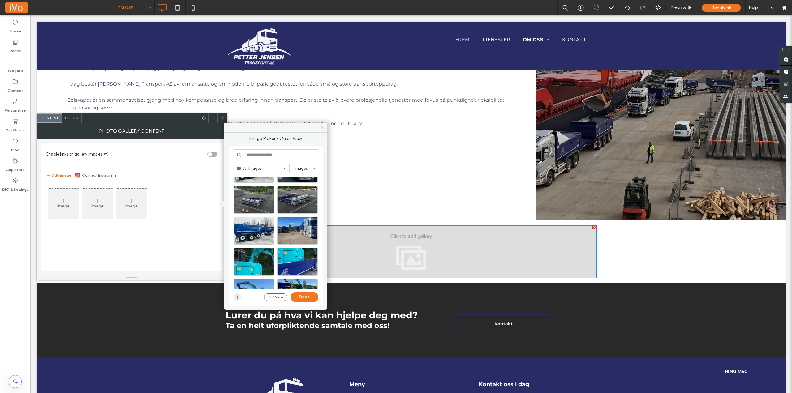
click at [237, 299] on icon "button" at bounding box center [237, 297] width 5 height 5
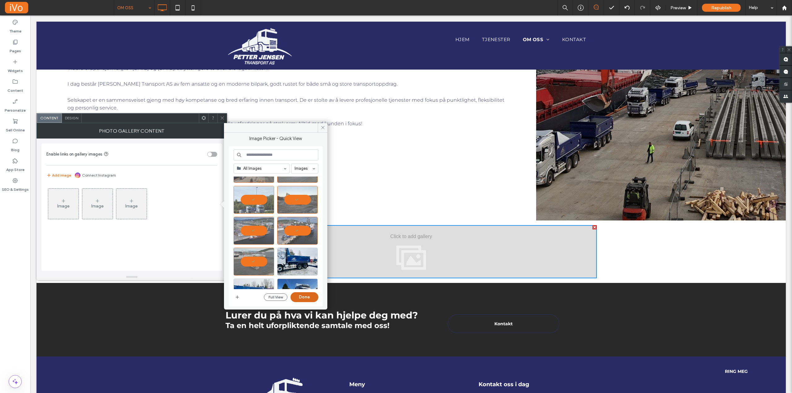
click at [307, 298] on button "Done" at bounding box center [304, 297] width 28 height 10
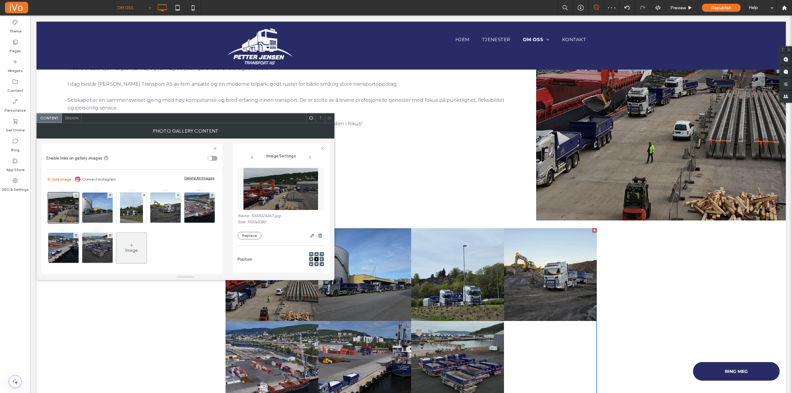
click at [138, 248] on div "Image" at bounding box center [131, 250] width 12 height 5
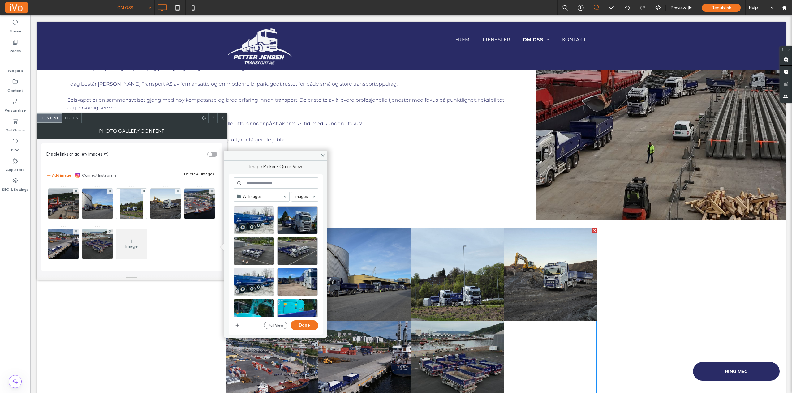
scroll to position [101, 0]
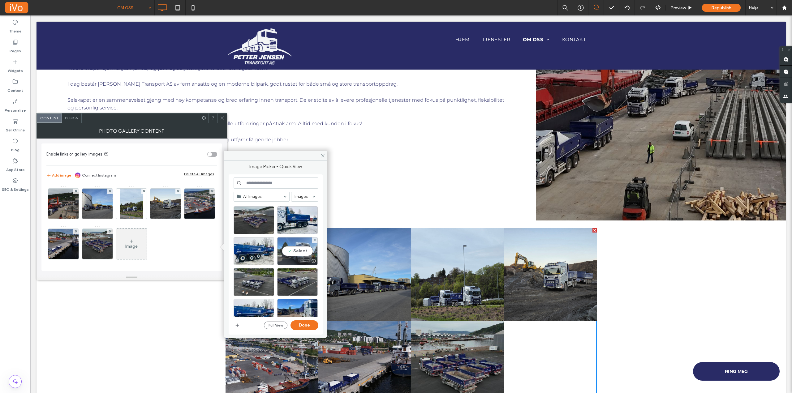
click at [302, 251] on div "Select" at bounding box center [297, 251] width 41 height 28
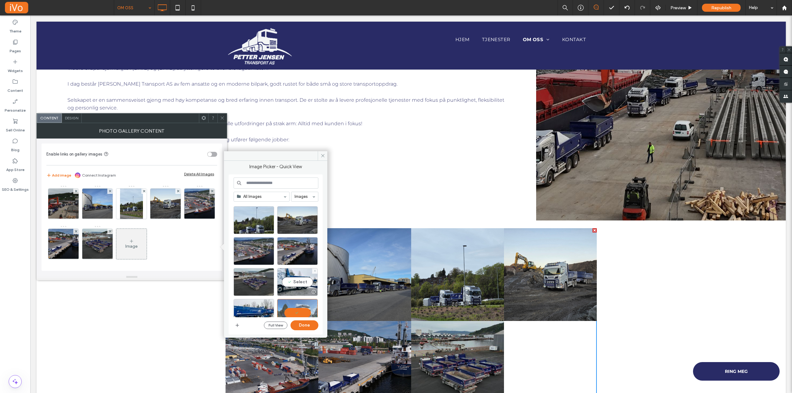
scroll to position [0, 0]
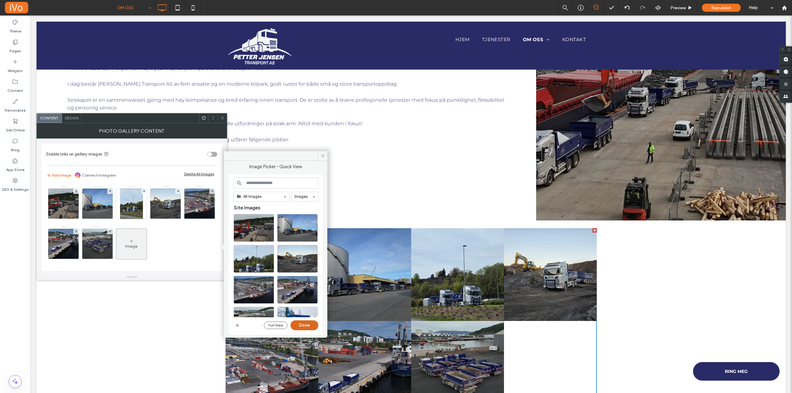
click at [303, 326] on button "Done" at bounding box center [304, 325] width 28 height 10
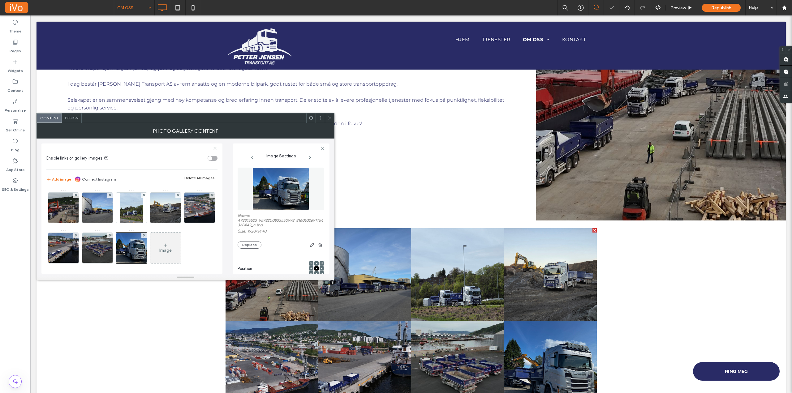
click at [330, 120] on icon at bounding box center [329, 118] width 5 height 5
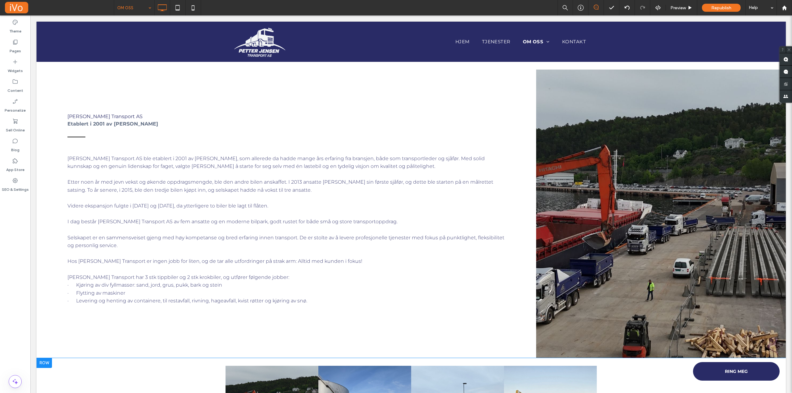
scroll to position [186, 0]
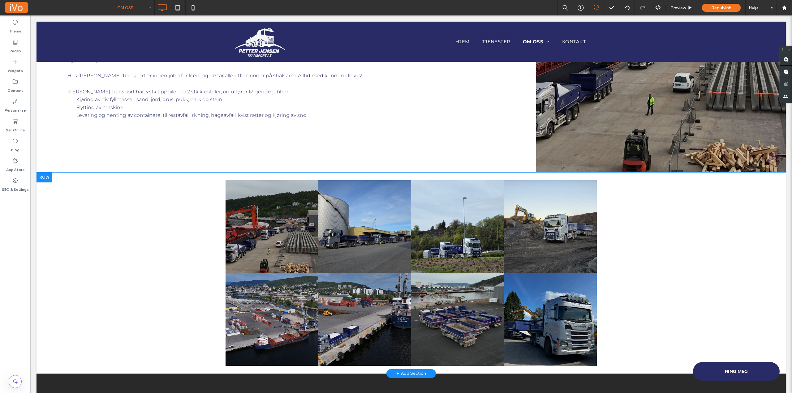
click at [46, 178] on div at bounding box center [43, 178] width 15 height 10
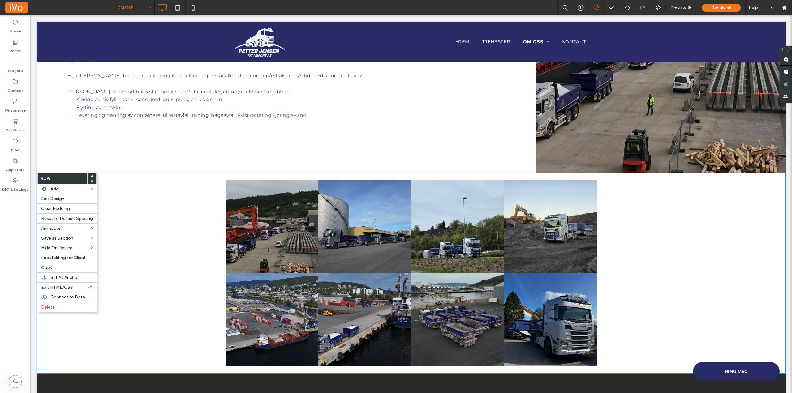
drag, startPoint x: 153, startPoint y: 233, endPoint x: 123, endPoint y: 223, distance: 32.0
click at [154, 233] on div "Click To Paste Click To Paste Button Button Button Button Button Button Button …" at bounding box center [410, 273] width 749 height 201
click at [148, 200] on div "Click To Paste Click To Paste Button Button Button Button Button Button Button …" at bounding box center [410, 273] width 749 height 201
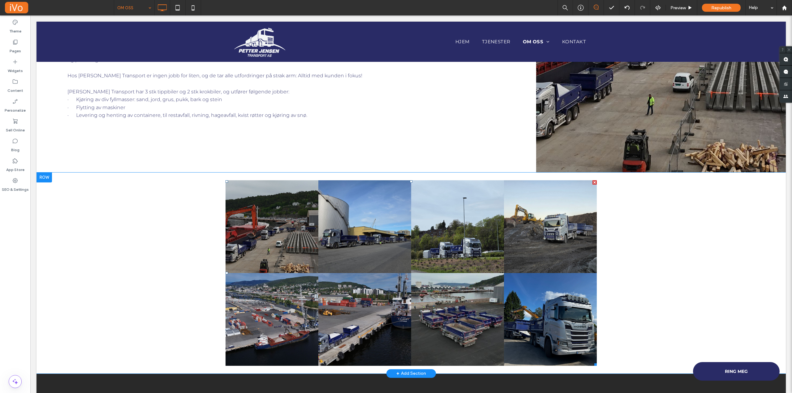
click at [310, 206] on link at bounding box center [271, 226] width 93 height 93
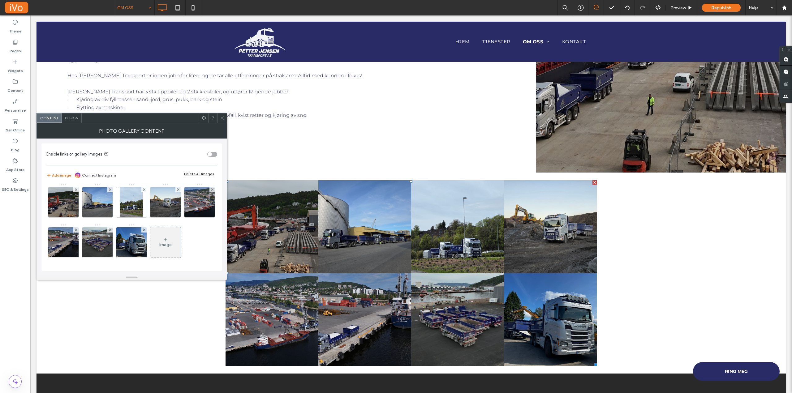
scroll to position [0, 0]
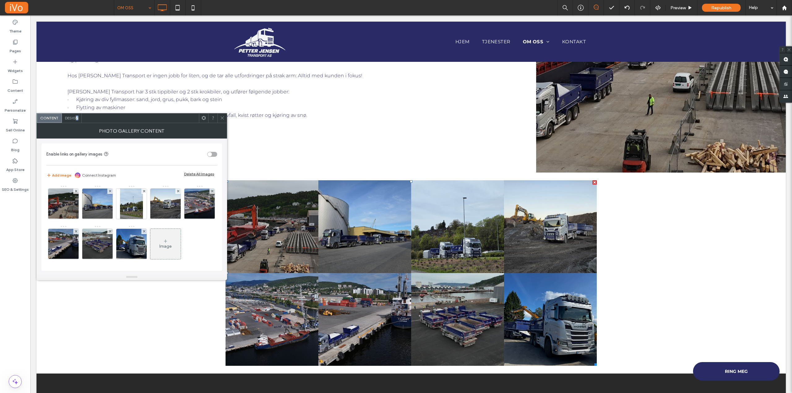
click at [77, 118] on span "Design" at bounding box center [71, 118] width 13 height 5
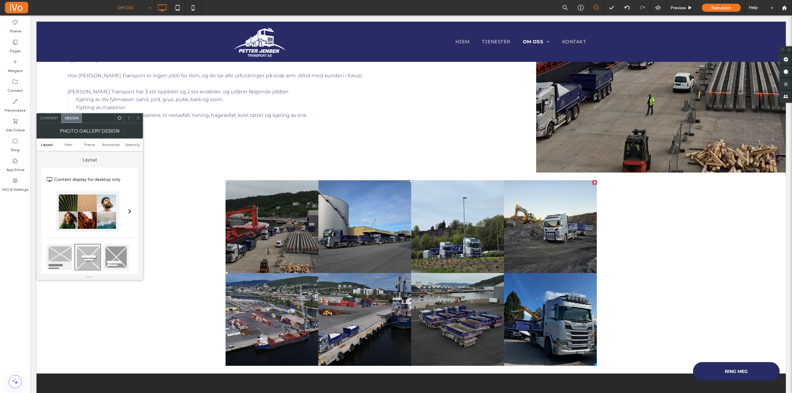
click at [139, 120] on icon at bounding box center [138, 118] width 5 height 5
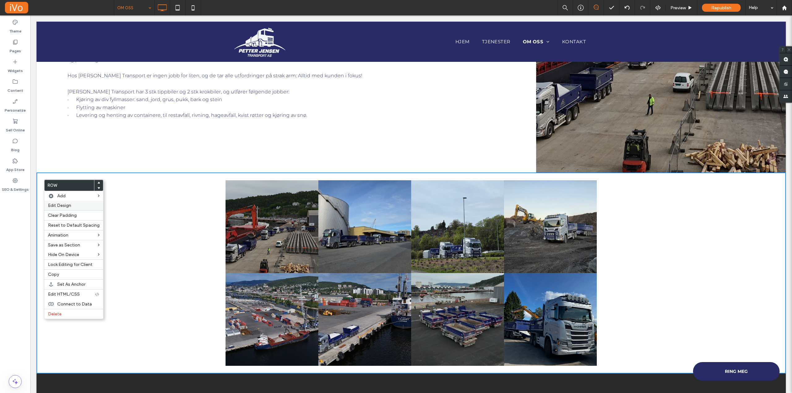
click at [63, 206] on span "Edit Design" at bounding box center [59, 205] width 23 height 5
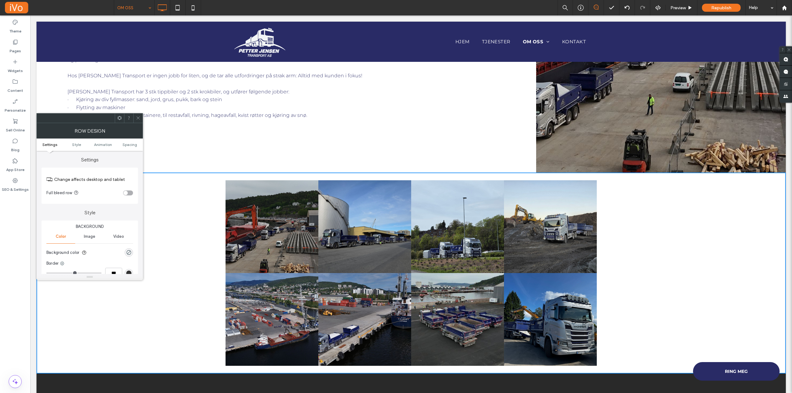
click at [127, 192] on div "toggle" at bounding box center [125, 193] width 4 height 4
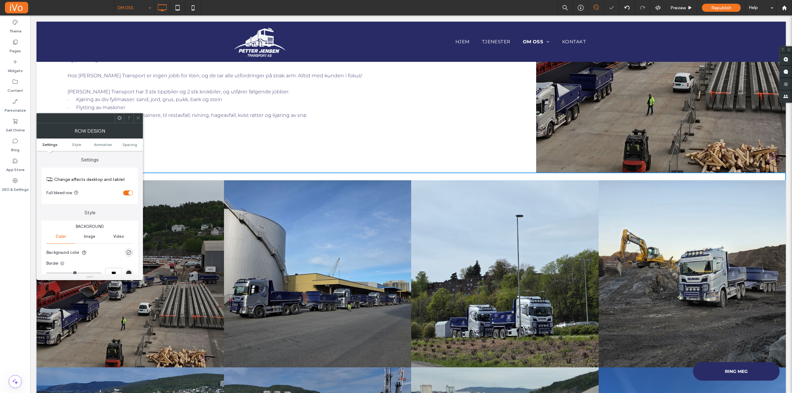
click at [138, 114] on span at bounding box center [138, 118] width 5 height 9
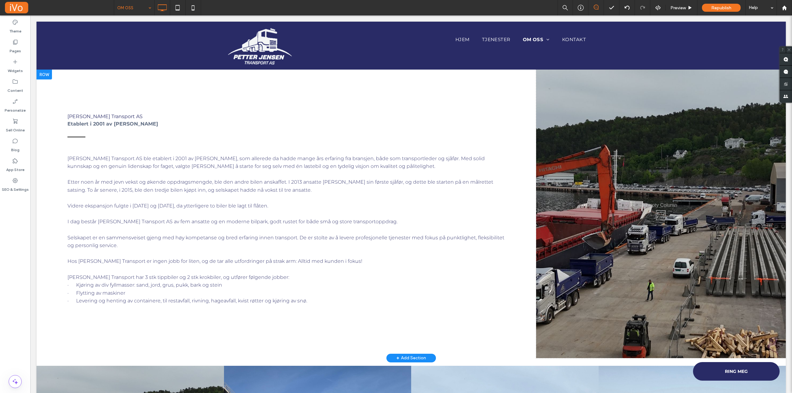
click at [646, 176] on div "Click To Paste" at bounding box center [661, 214] width 250 height 289
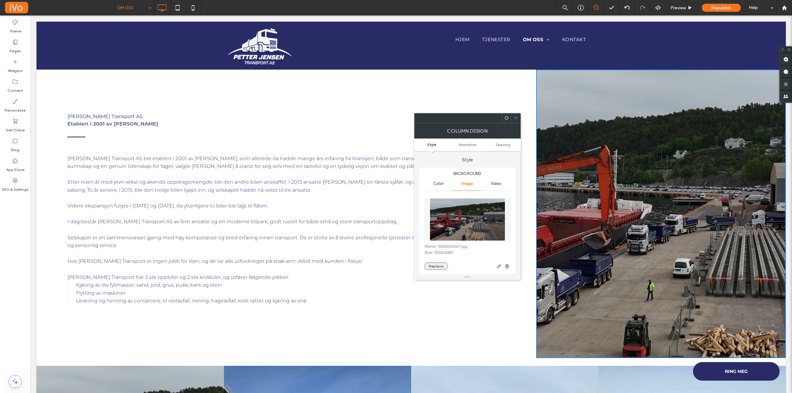
click at [436, 267] on button "Replace" at bounding box center [436, 266] width 24 height 7
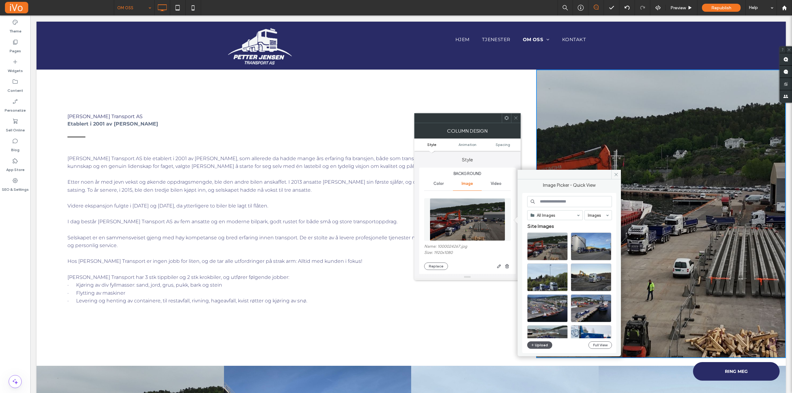
click at [540, 345] on button "Upload" at bounding box center [539, 344] width 25 height 7
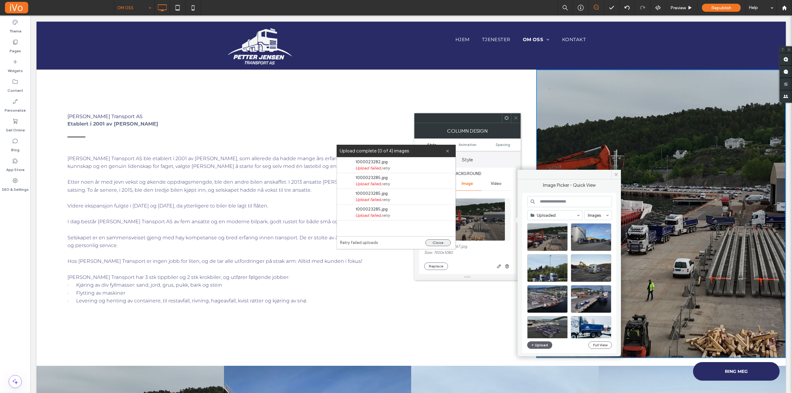
click at [443, 242] on button "Close" at bounding box center [437, 242] width 25 height 7
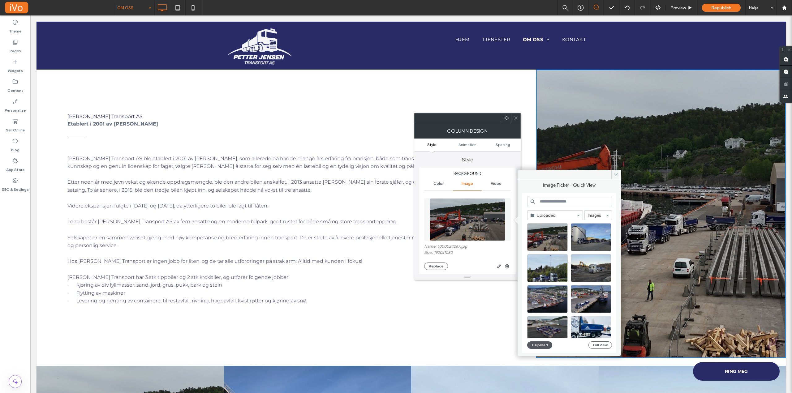
click at [542, 346] on button "Upload" at bounding box center [539, 344] width 25 height 7
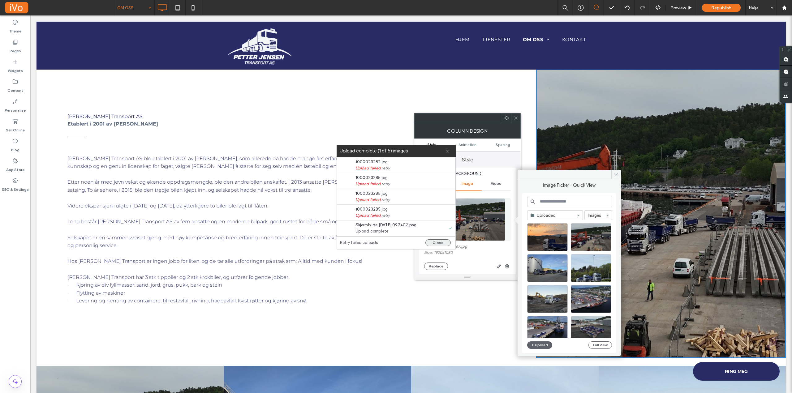
click at [441, 242] on button "Close" at bounding box center [437, 242] width 25 height 7
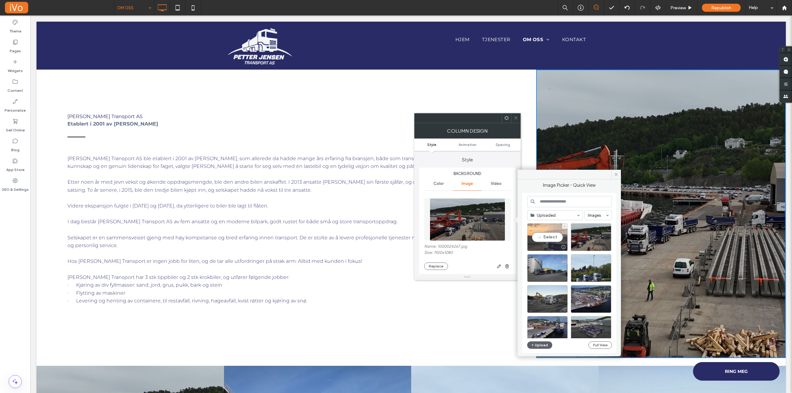
click at [543, 239] on div "Select" at bounding box center [547, 237] width 41 height 28
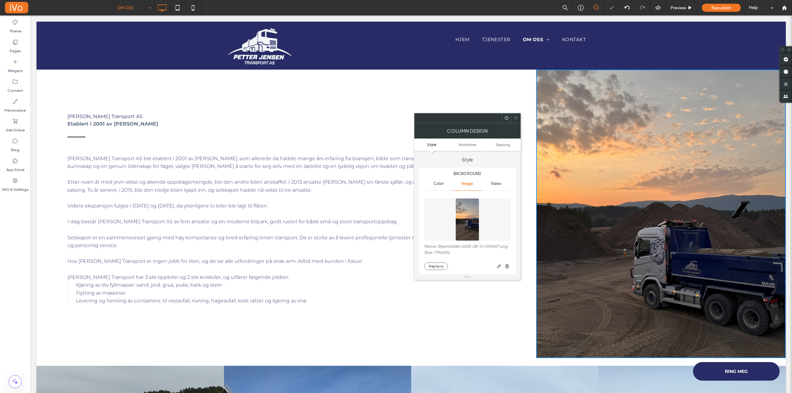
click at [515, 119] on icon at bounding box center [515, 118] width 5 height 5
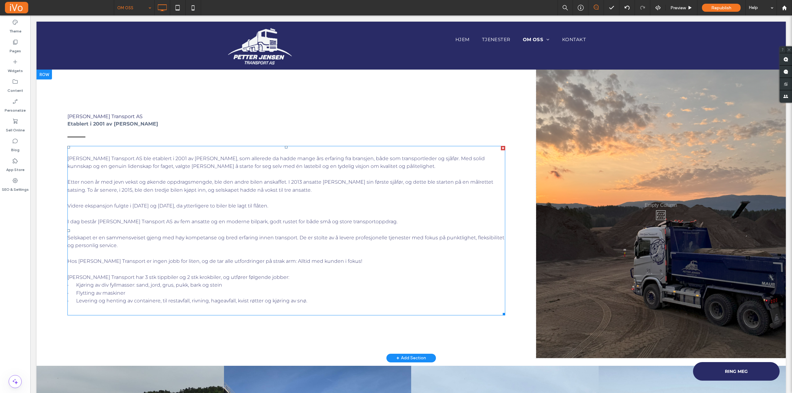
click at [268, 280] on span "Petter Jensen Transport har 3 stk tippbiler og 2 stk krokbiler, og utfører følg…" at bounding box center [178, 277] width 222 height 6
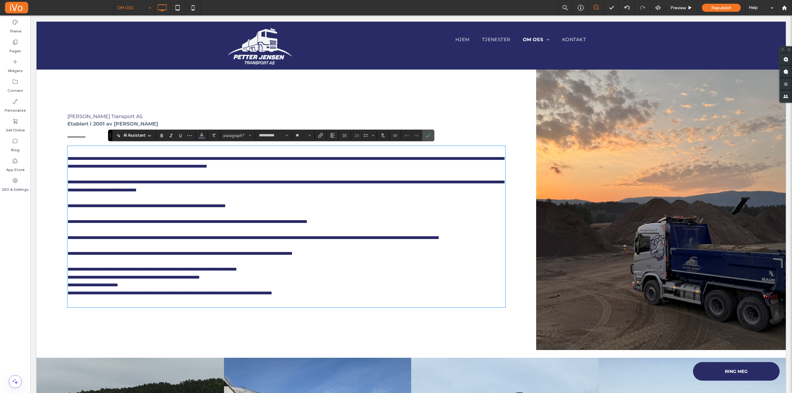
click at [251, 242] on p "**********" at bounding box center [286, 238] width 438 height 8
drag, startPoint x: 171, startPoint y: 221, endPoint x: 259, endPoint y: 223, distance: 87.2
click at [259, 223] on span "**********" at bounding box center [187, 221] width 240 height 5
click at [161, 135] on icon "Bold" at bounding box center [161, 135] width 5 height 5
click at [232, 214] on p at bounding box center [286, 214] width 438 height 8
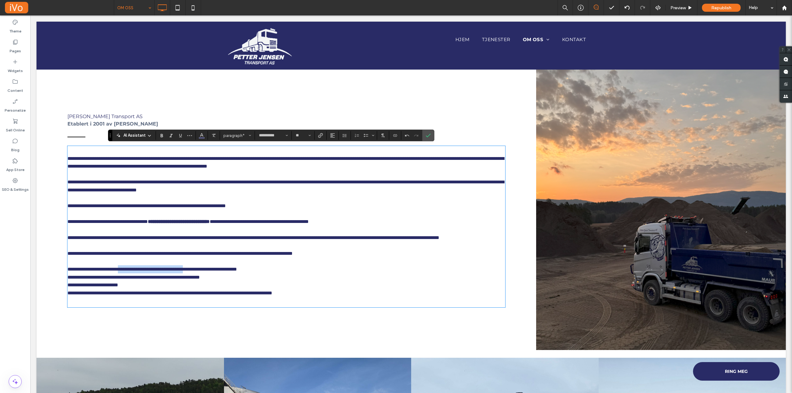
drag, startPoint x: 135, startPoint y: 277, endPoint x: 212, endPoint y: 274, distance: 77.1
click at [212, 272] on span "**********" at bounding box center [151, 269] width 169 height 5
click at [161, 134] on icon "Bold" at bounding box center [161, 135] width 5 height 5
click at [118, 295] on span "**********" at bounding box center [169, 293] width 205 height 5
drag, startPoint x: 143, startPoint y: 157, endPoint x: 178, endPoint y: 159, distance: 34.7
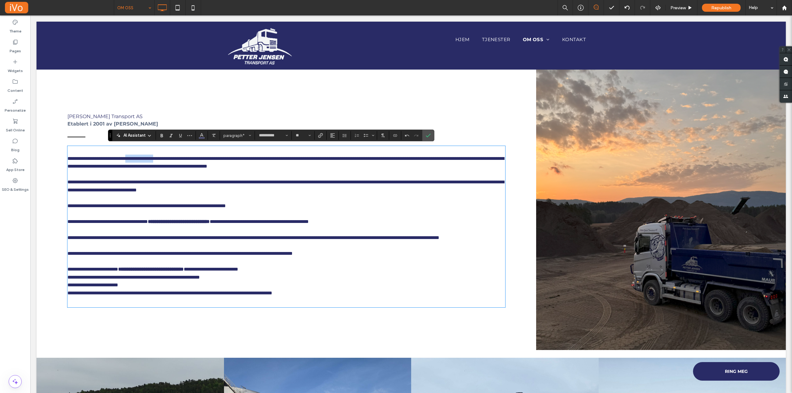
click at [178, 161] on span "**********" at bounding box center [285, 162] width 436 height 13
click at [159, 135] on icon "Bold" at bounding box center [161, 135] width 5 height 5
click at [303, 166] on span "**********" at bounding box center [283, 162] width 432 height 13
click at [430, 135] on icon "Confirm" at bounding box center [428, 135] width 5 height 5
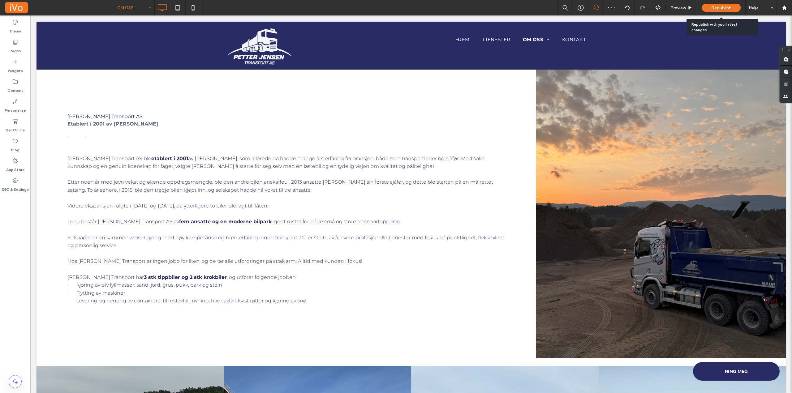
click at [720, 6] on span "Republish" at bounding box center [721, 7] width 20 height 5
